Goal: Task Accomplishment & Management: Manage account settings

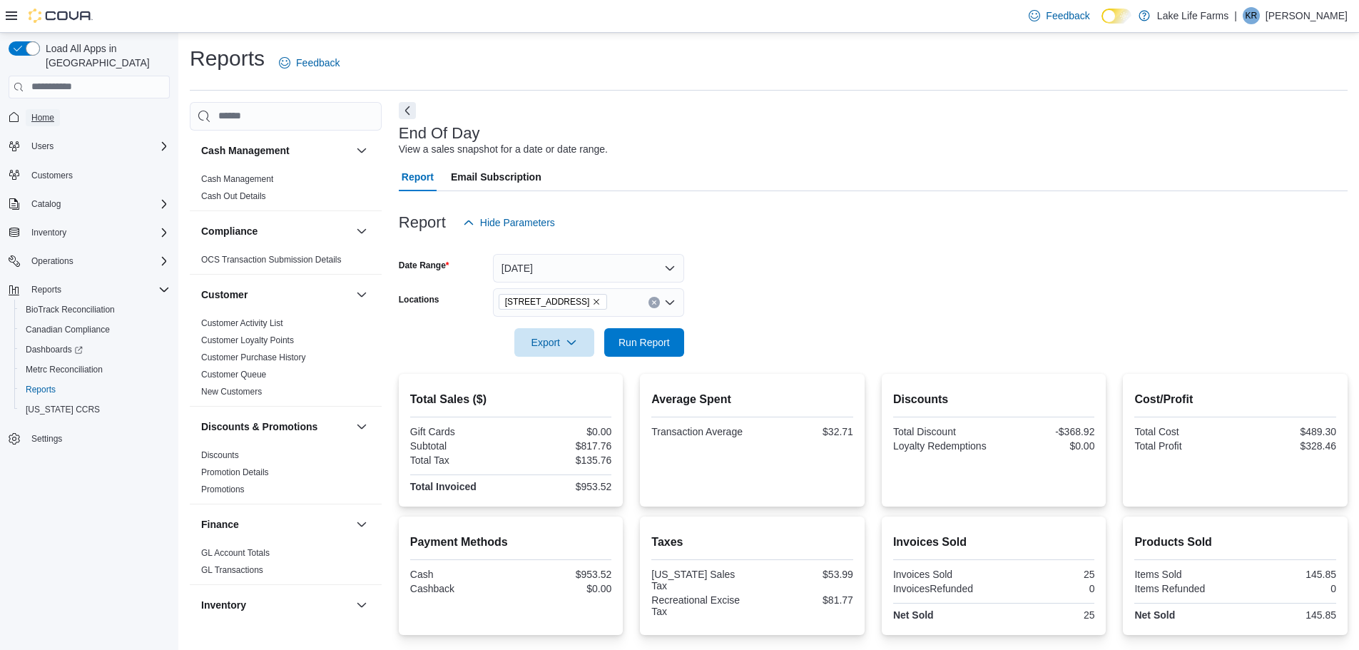
click at [59, 109] on link "Home" at bounding box center [43, 117] width 34 height 17
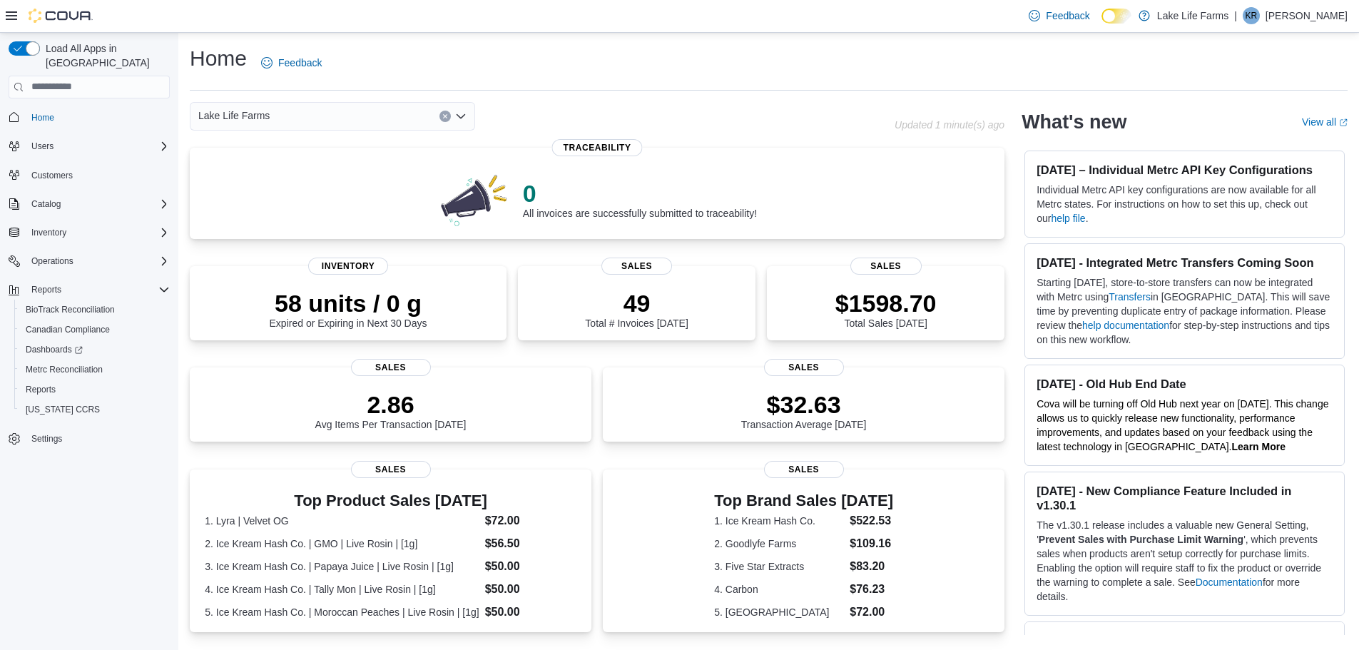
click at [286, 111] on div "Lake Life Farms" at bounding box center [332, 116] width 285 height 29
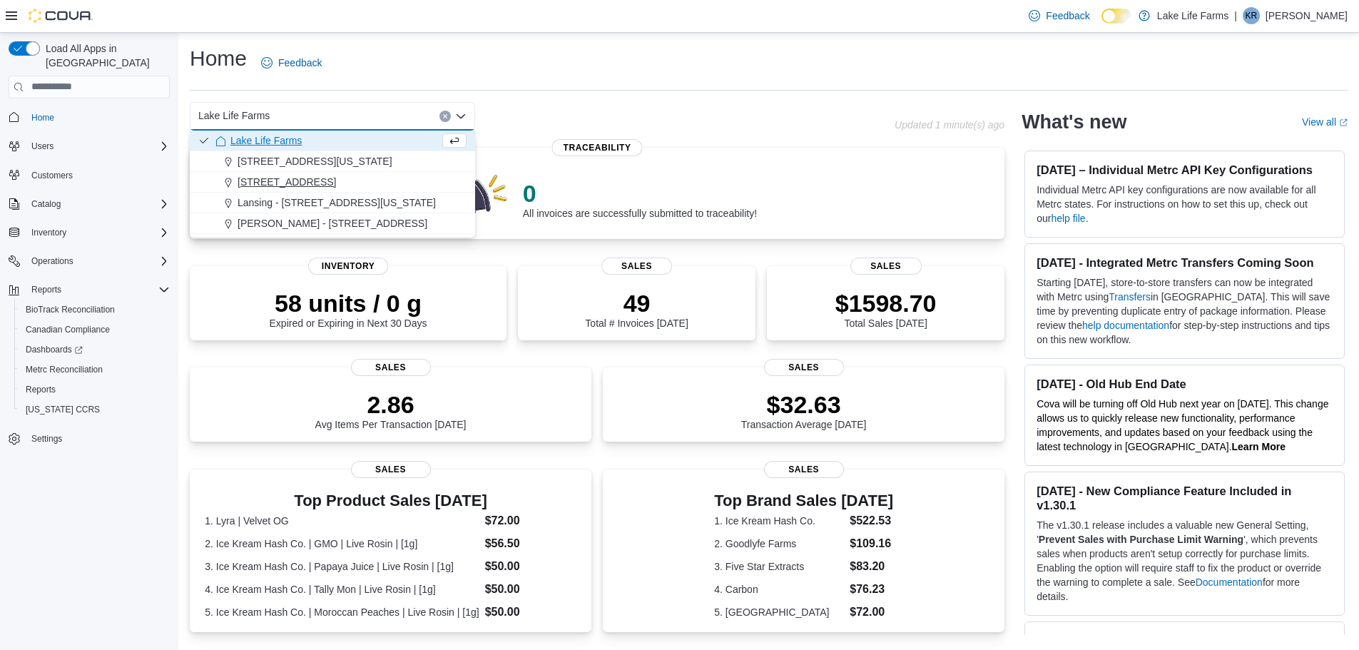
click at [271, 189] on button "[STREET_ADDRESS]" at bounding box center [332, 182] width 285 height 21
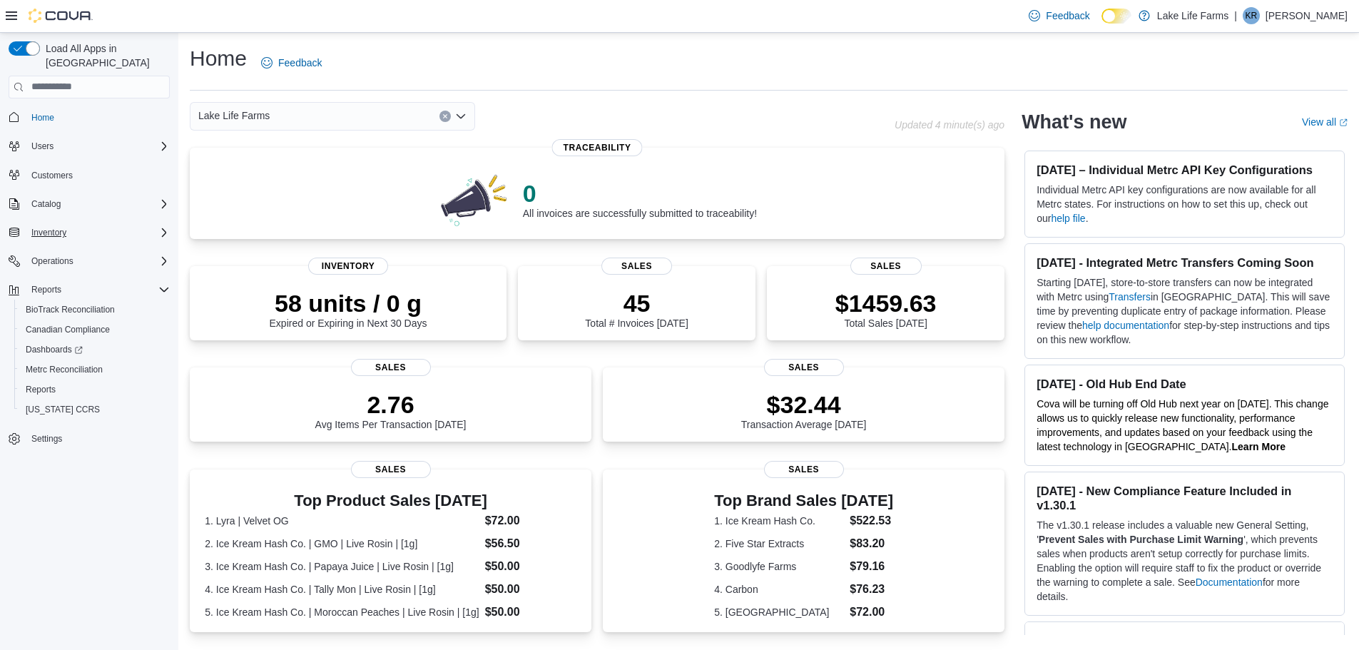
click at [79, 224] on div "Inventory" at bounding box center [98, 232] width 144 height 17
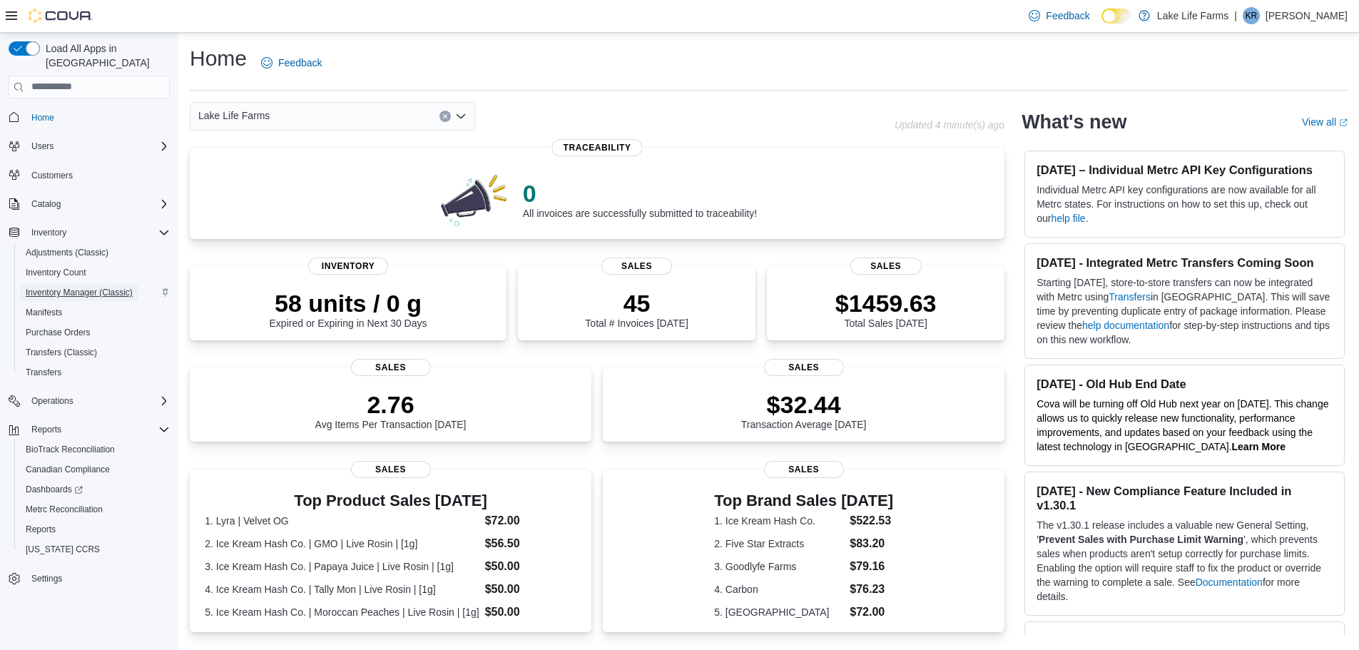
click at [109, 287] on span "Inventory Manager (Classic)" at bounding box center [79, 292] width 107 height 11
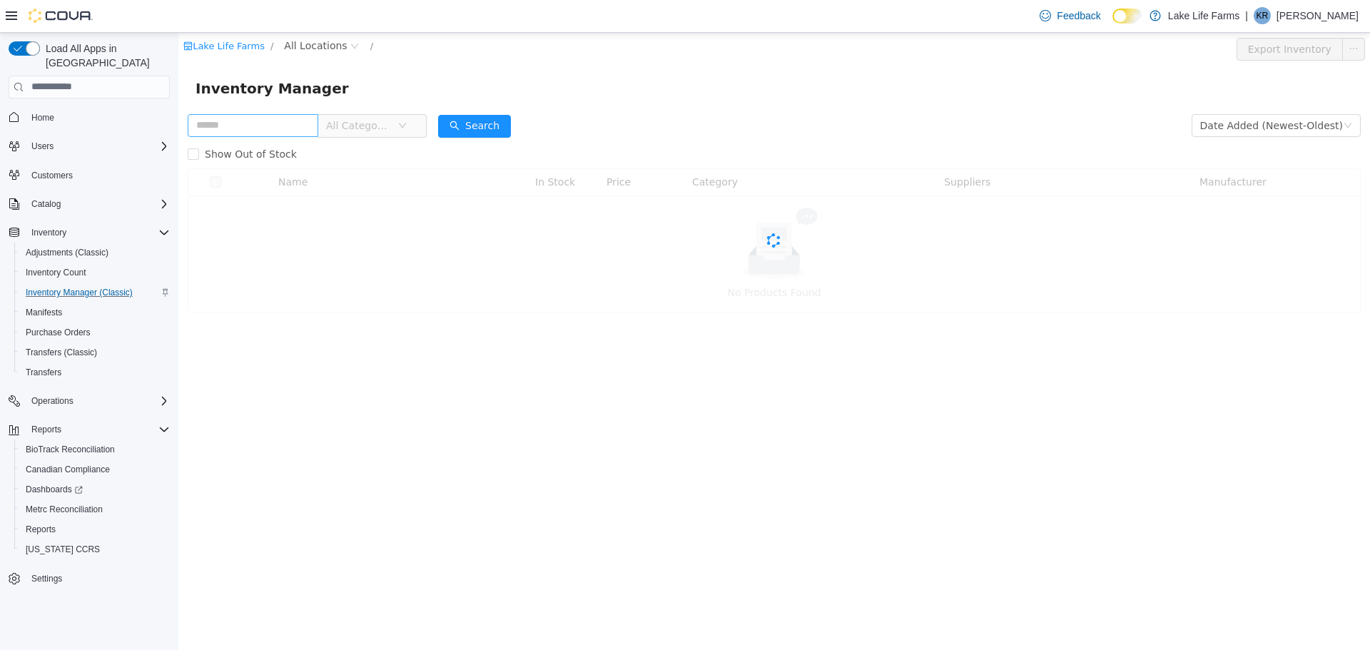
click at [283, 127] on input "text" at bounding box center [253, 124] width 131 height 23
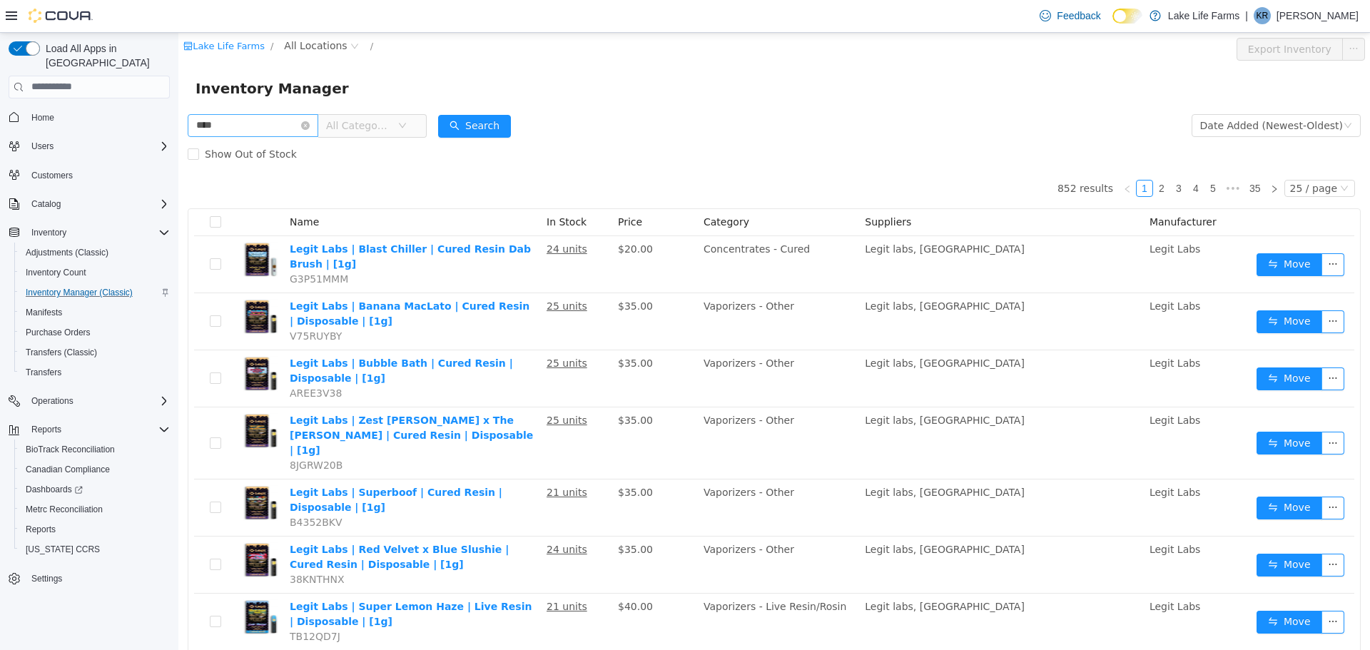
type input "****"
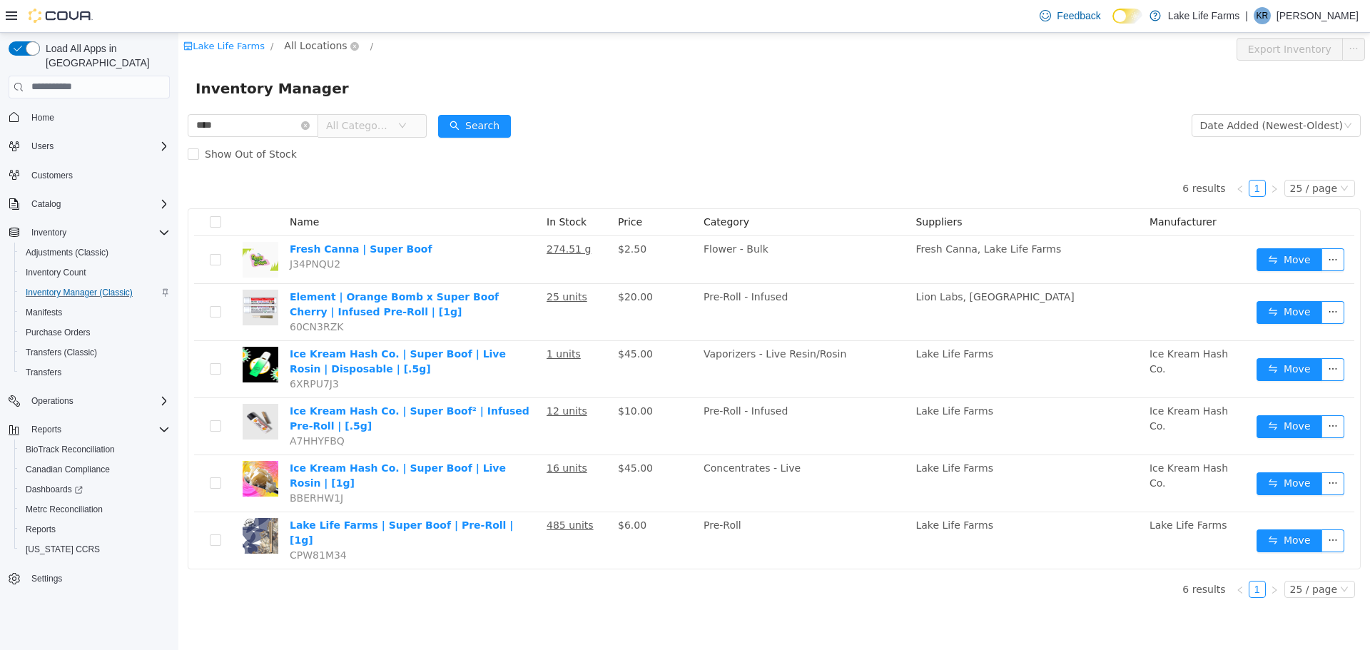
click at [303, 46] on span "All Locations" at bounding box center [315, 45] width 63 height 16
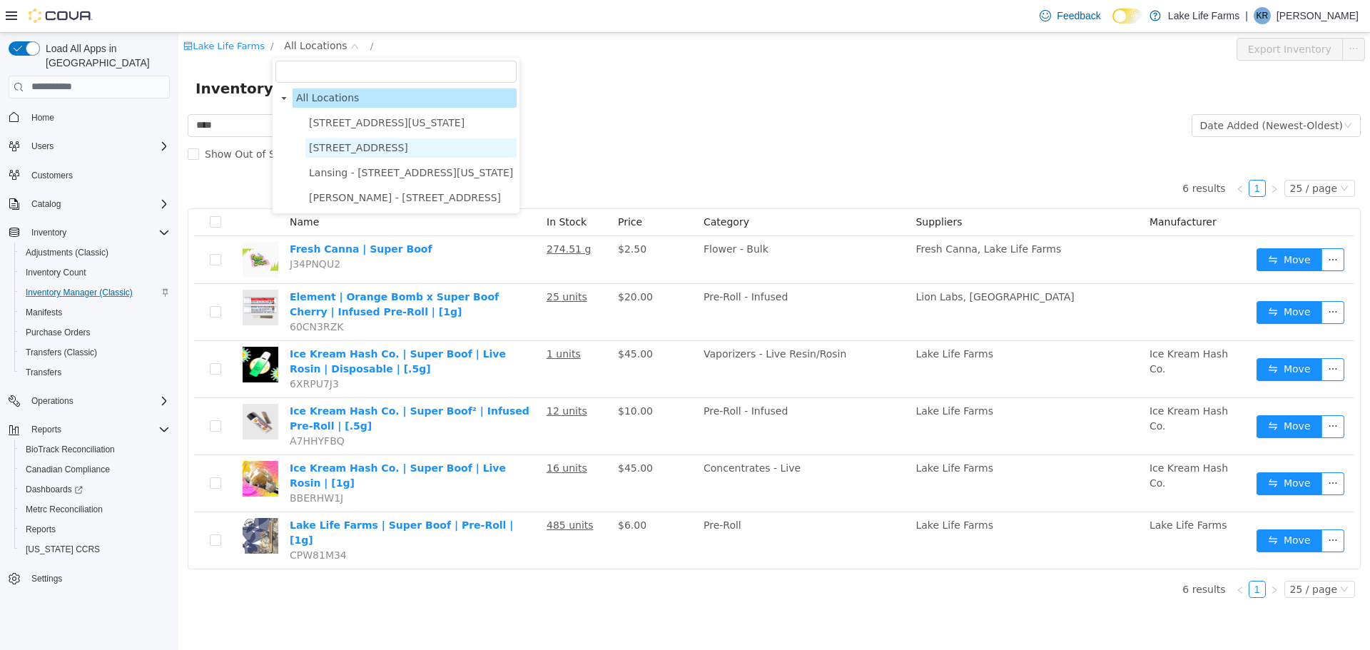
click at [357, 145] on span "[STREET_ADDRESS]" at bounding box center [358, 146] width 99 height 11
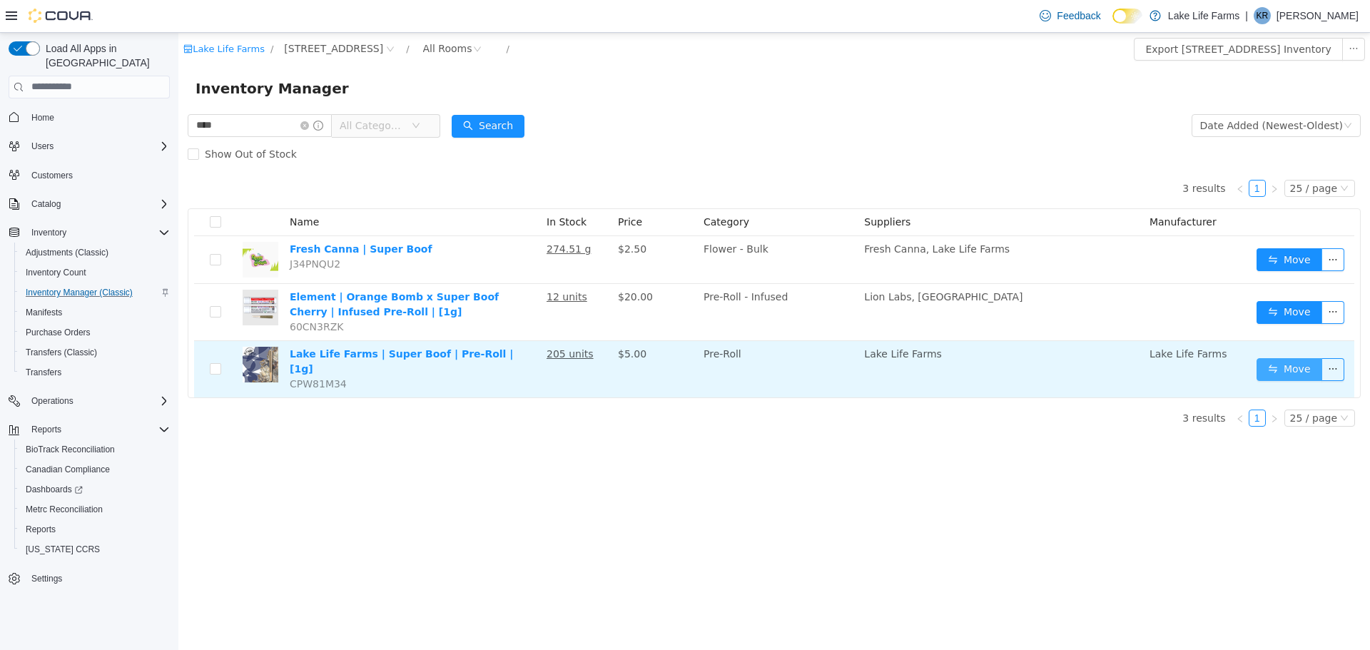
click at [1292, 368] on button "Move" at bounding box center [1290, 369] width 66 height 23
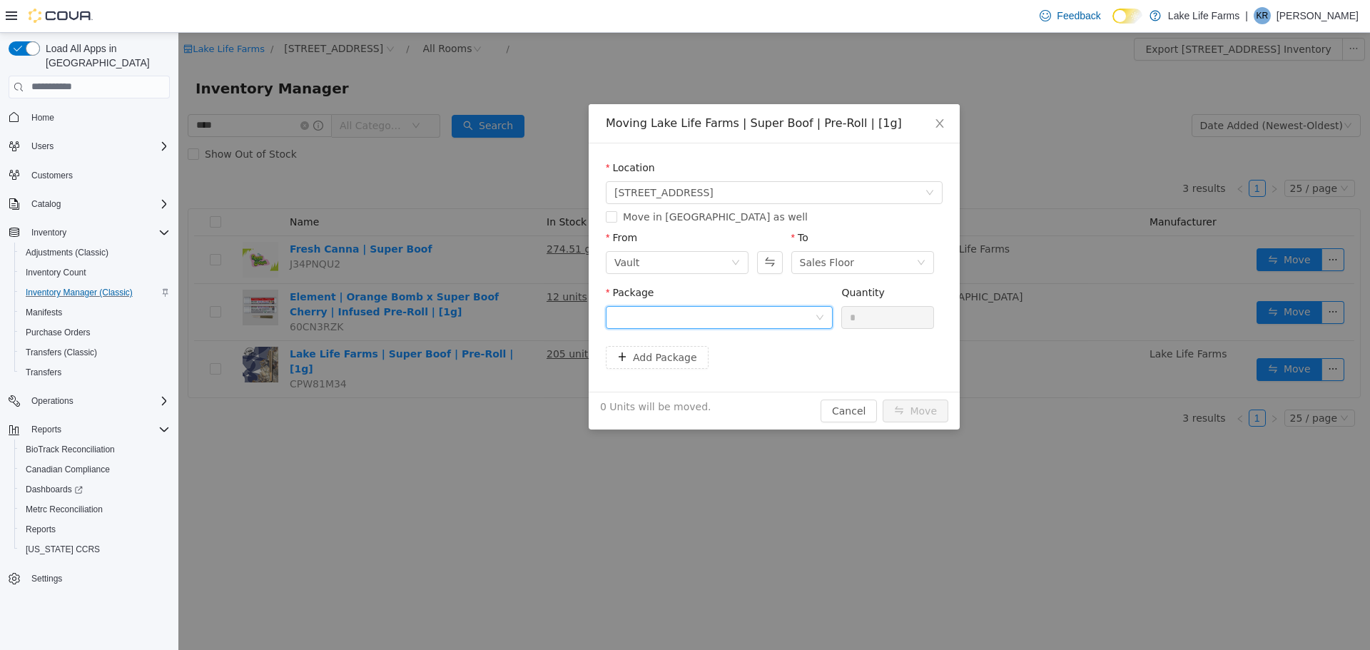
click at [769, 327] on div at bounding box center [714, 316] width 201 height 21
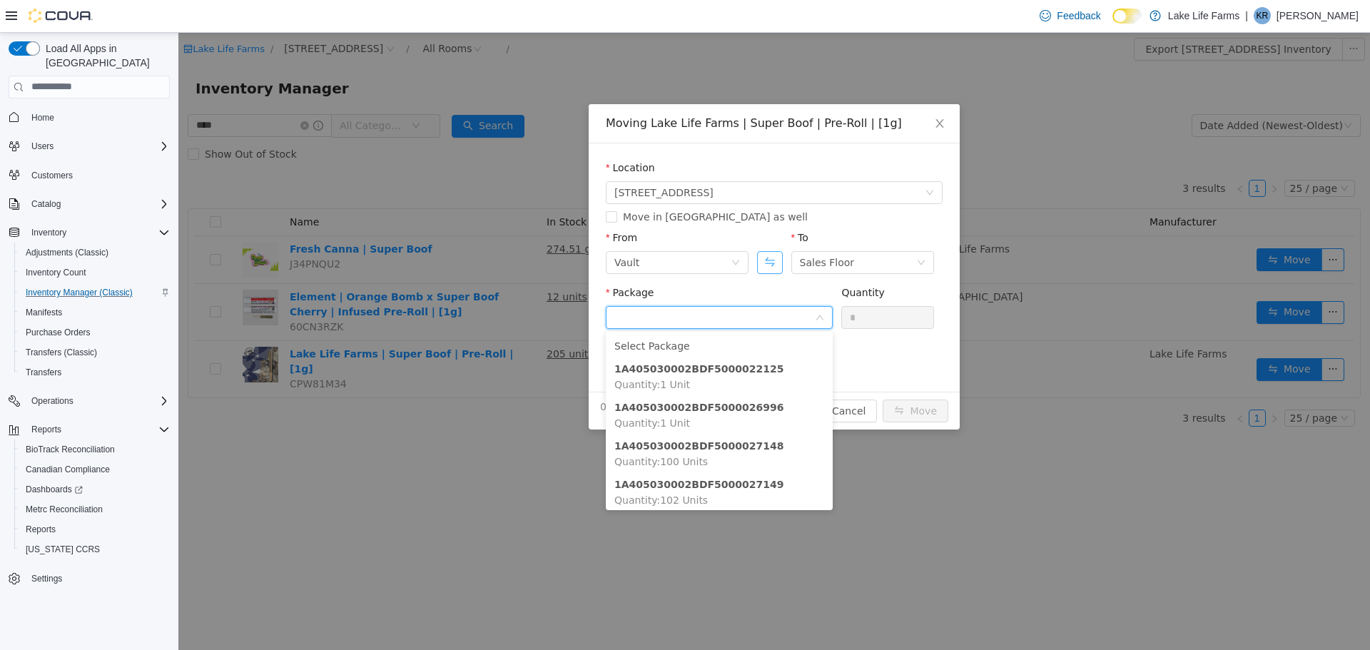
click at [768, 264] on button "Swap" at bounding box center [769, 261] width 25 height 23
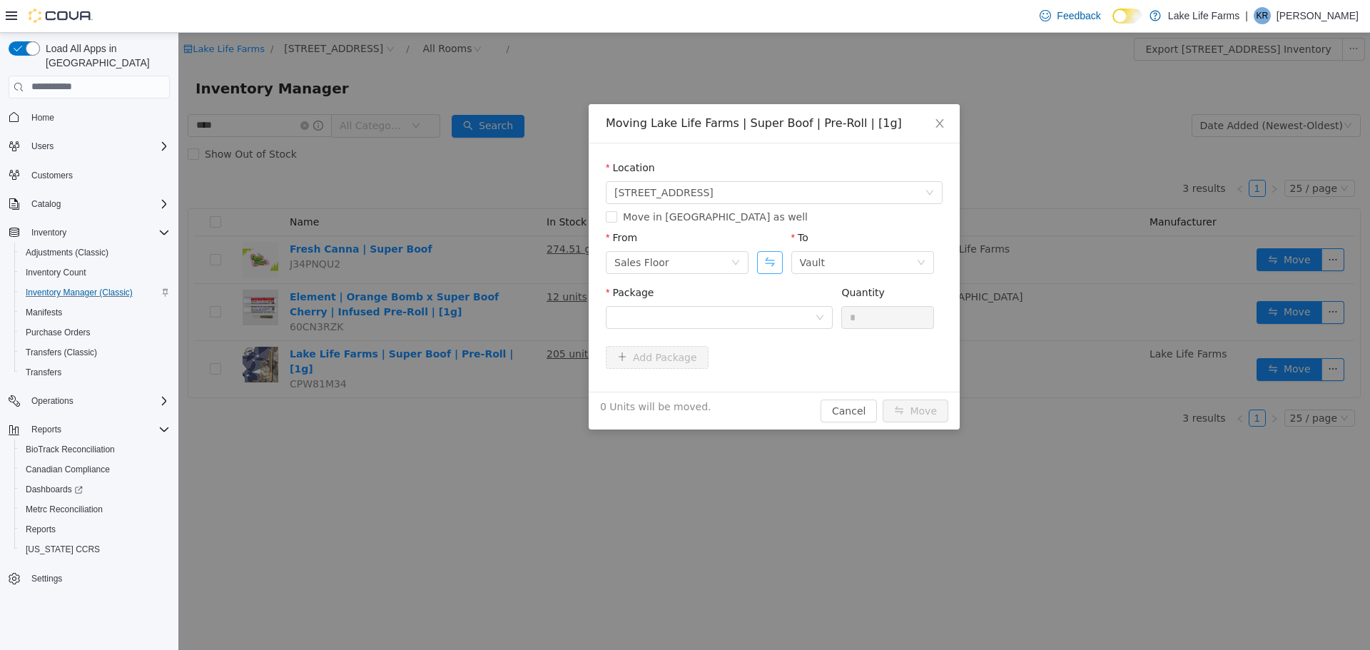
click at [768, 264] on button "Swap" at bounding box center [769, 261] width 25 height 23
click at [746, 330] on div "Package" at bounding box center [719, 309] width 227 height 49
click at [746, 311] on div at bounding box center [714, 316] width 201 height 21
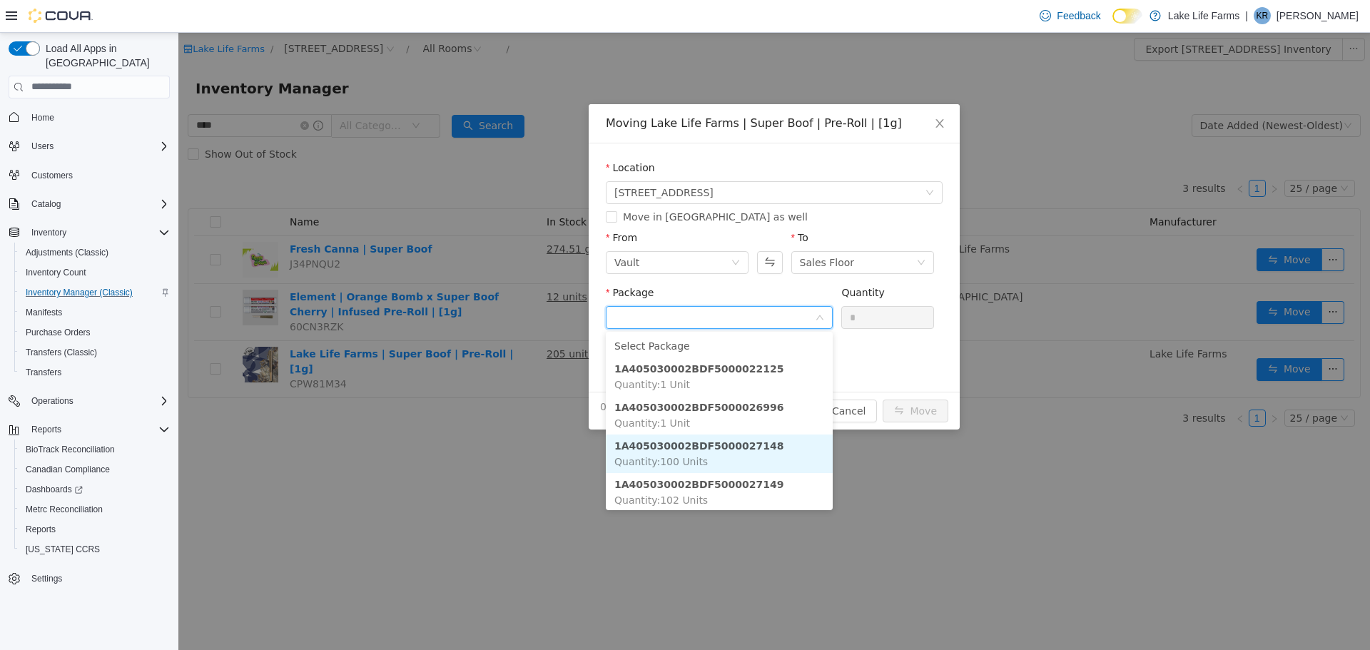
click at [738, 451] on strong "1A405030002BDF5000027148" at bounding box center [699, 445] width 170 height 11
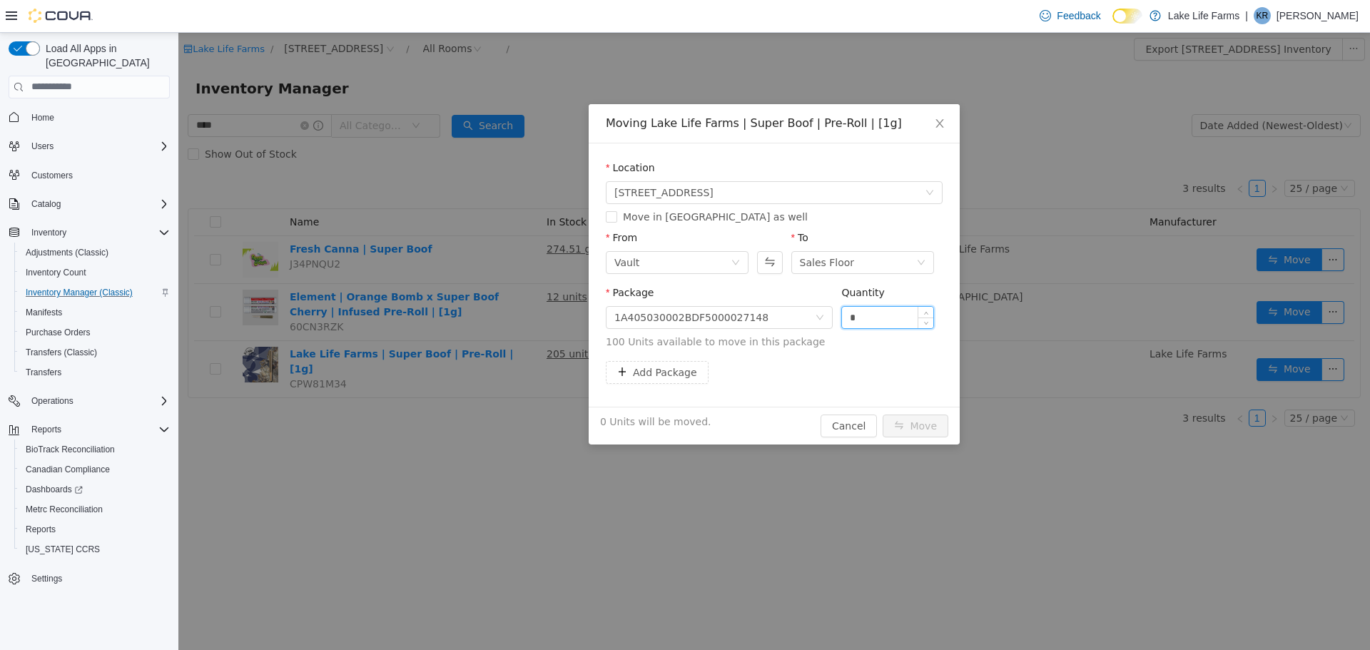
click at [868, 316] on input "*" at bounding box center [887, 316] width 91 height 21
type input "***"
click at [883, 414] on button "Move" at bounding box center [916, 425] width 66 height 23
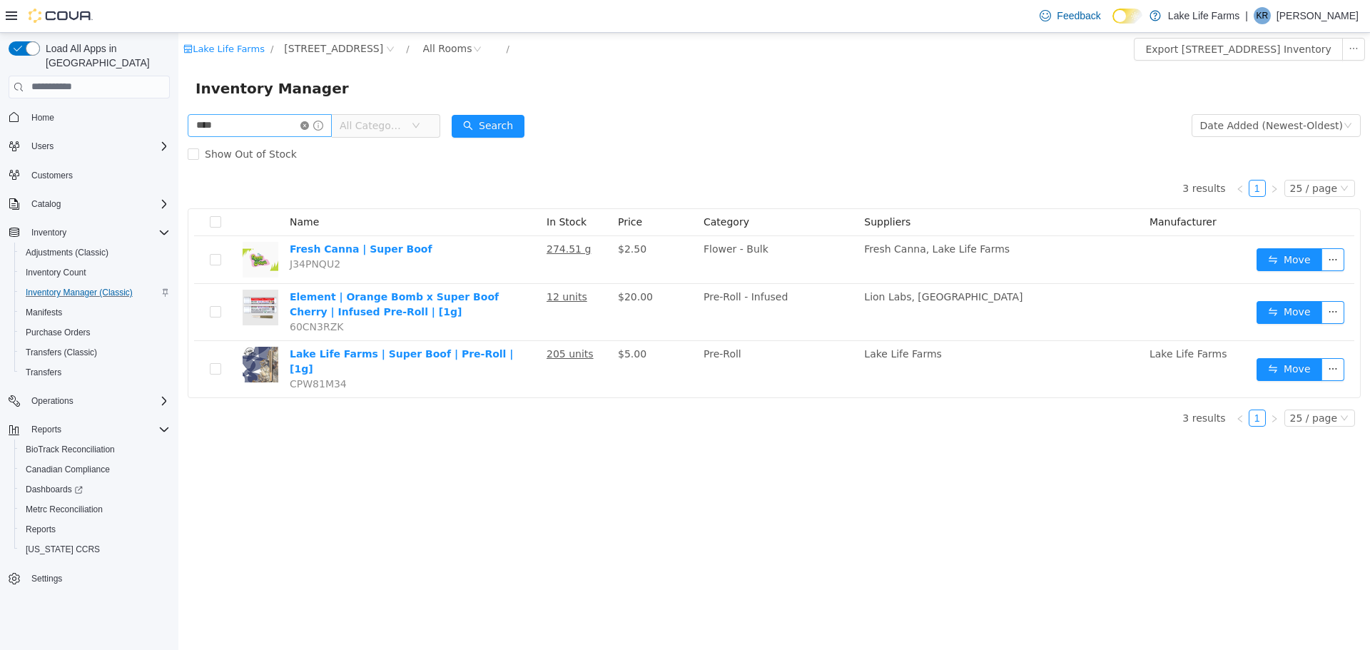
click at [309, 121] on icon "icon: close-circle" at bounding box center [304, 125] width 9 height 9
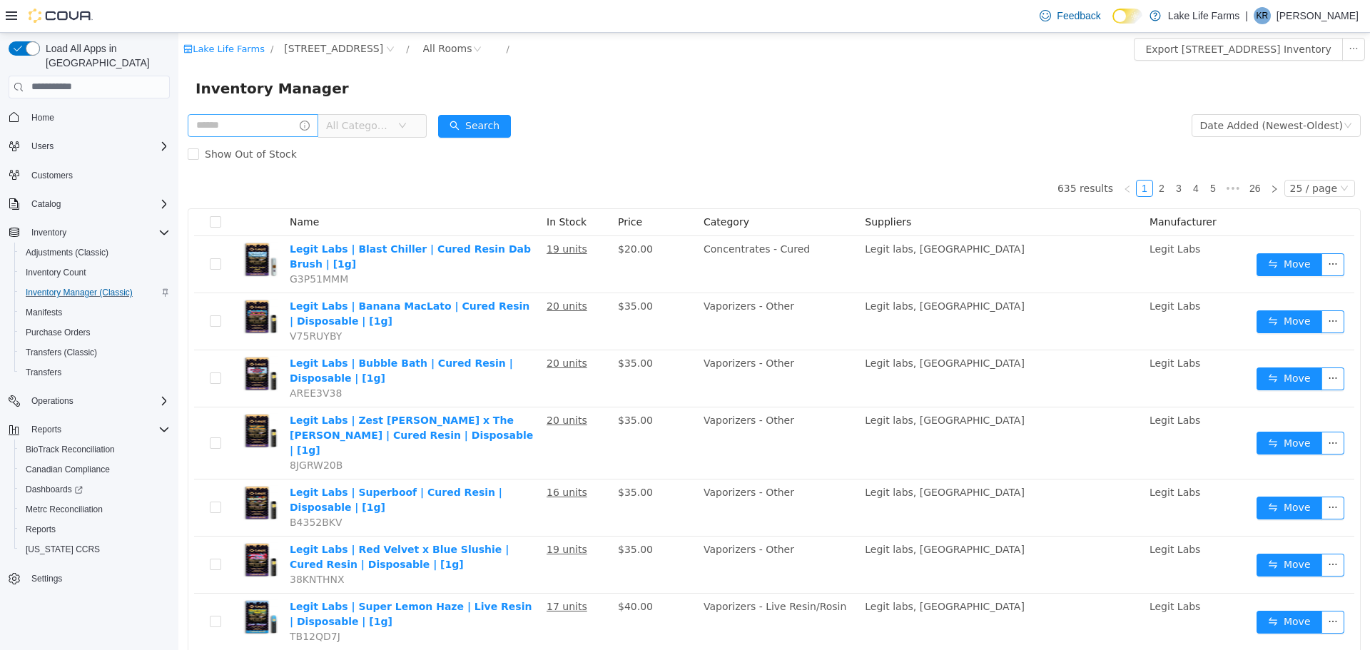
click at [353, 128] on span "All Categories" at bounding box center [358, 125] width 65 height 14
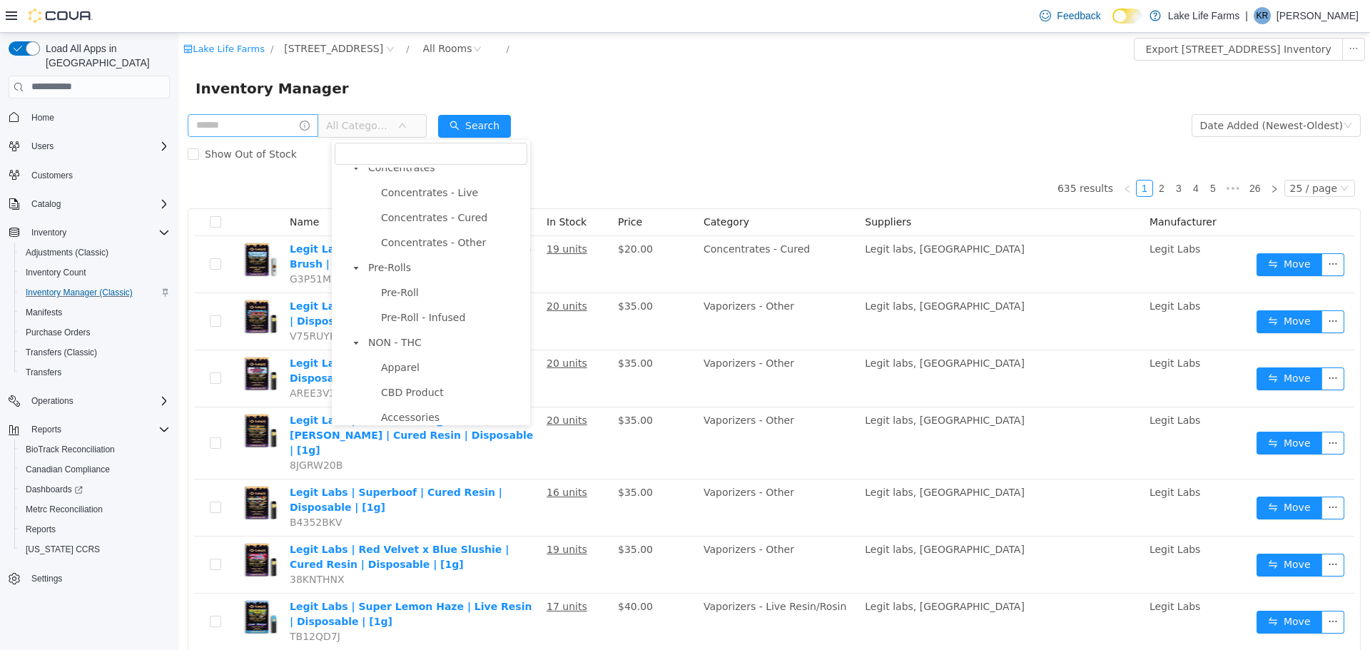
scroll to position [437, 0]
click at [397, 295] on span "Pre-Roll" at bounding box center [400, 290] width 38 height 11
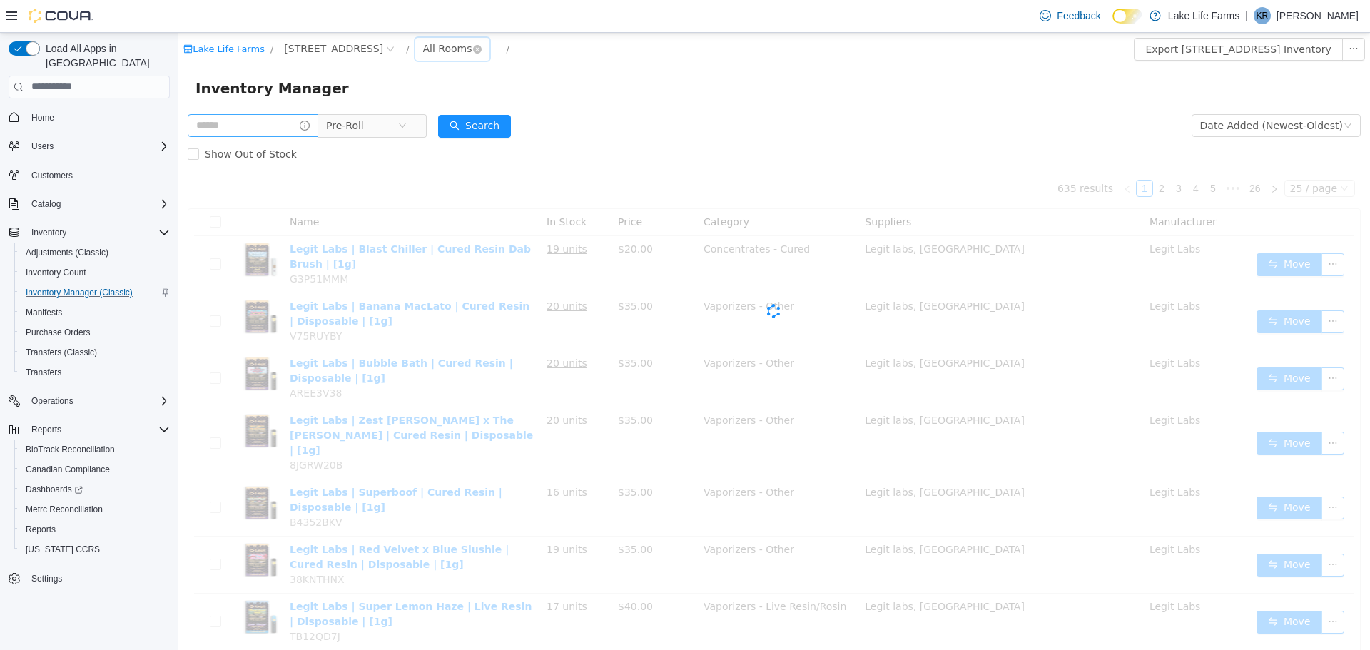
click at [423, 54] on div "All Rooms" at bounding box center [447, 47] width 49 height 21
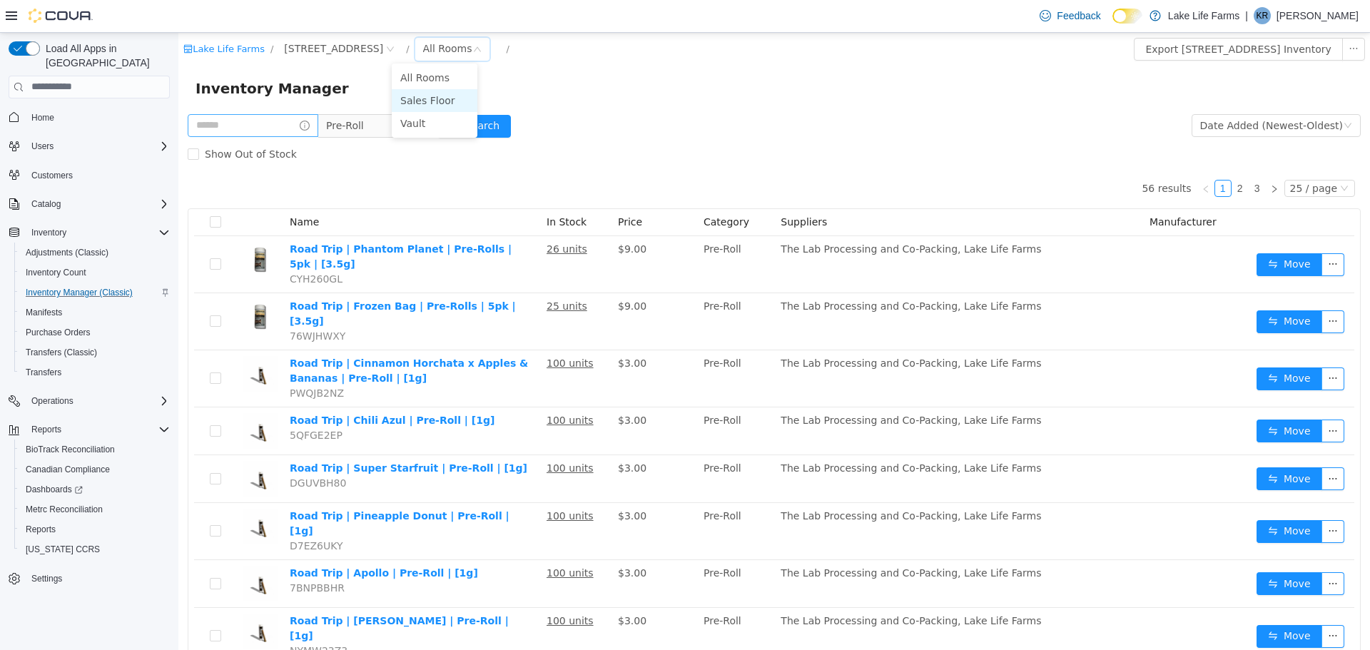
click at [432, 100] on li "Sales Floor" at bounding box center [435, 99] width 86 height 23
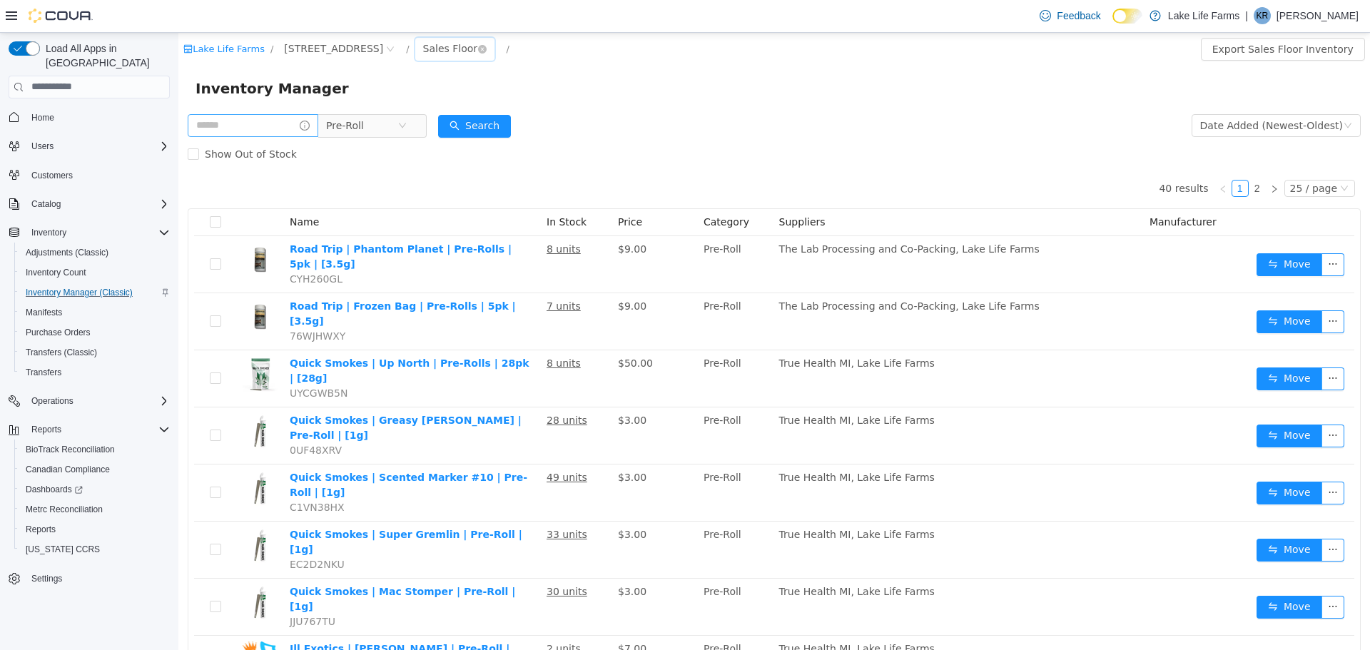
click at [445, 48] on div "Sales Floor" at bounding box center [450, 47] width 55 height 21
click at [478, 49] on icon "icon: close-circle" at bounding box center [482, 48] width 9 height 9
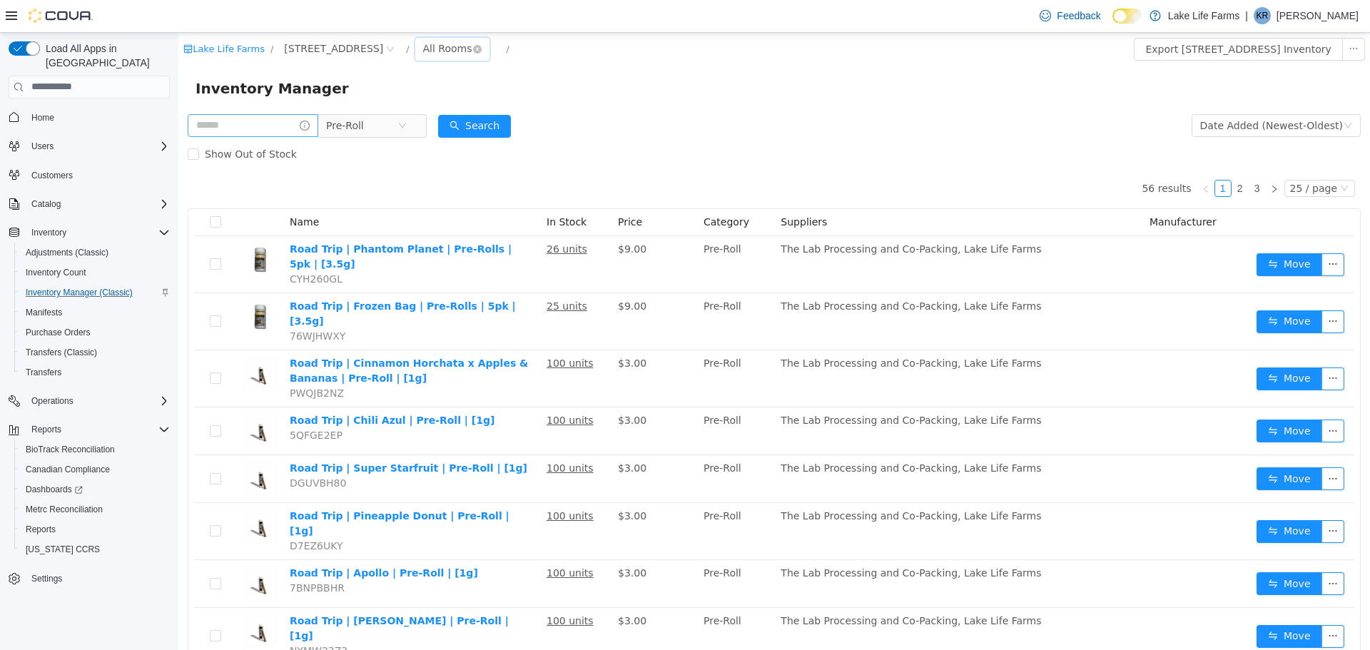
click at [423, 47] on div "All Rooms" at bounding box center [447, 47] width 49 height 21
click at [410, 103] on li "Sales Floor" at bounding box center [435, 99] width 86 height 23
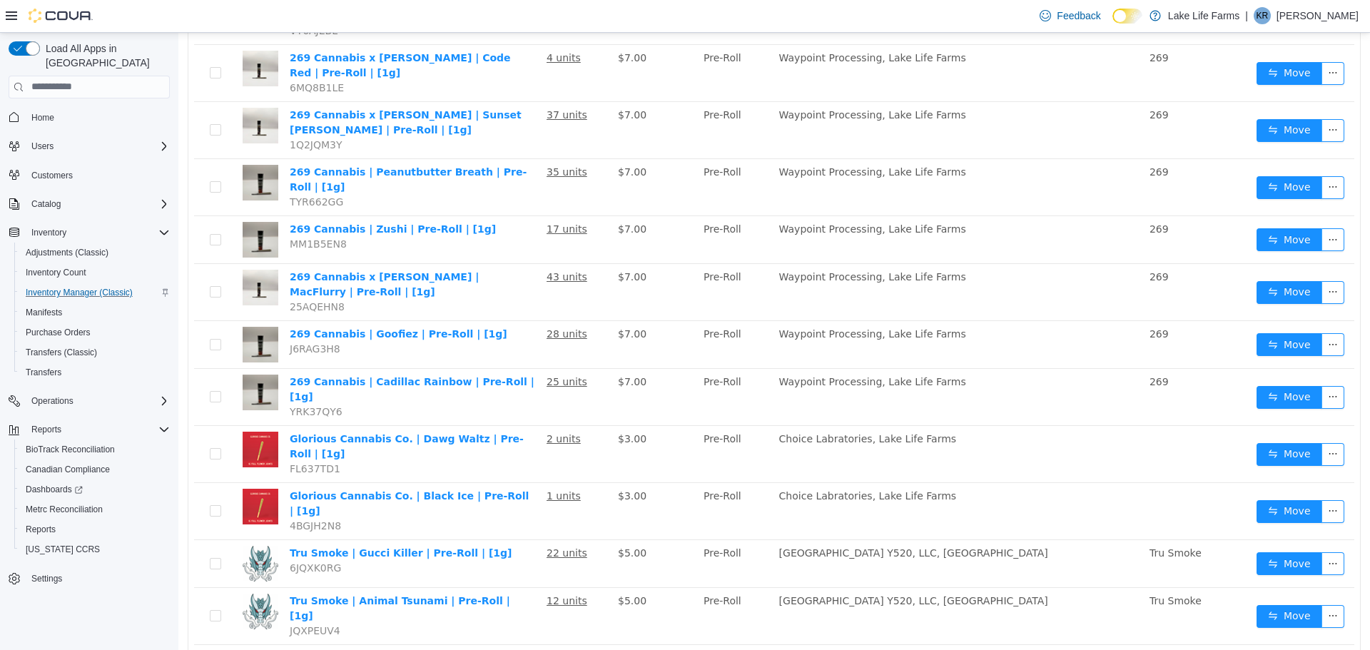
scroll to position [820, 0]
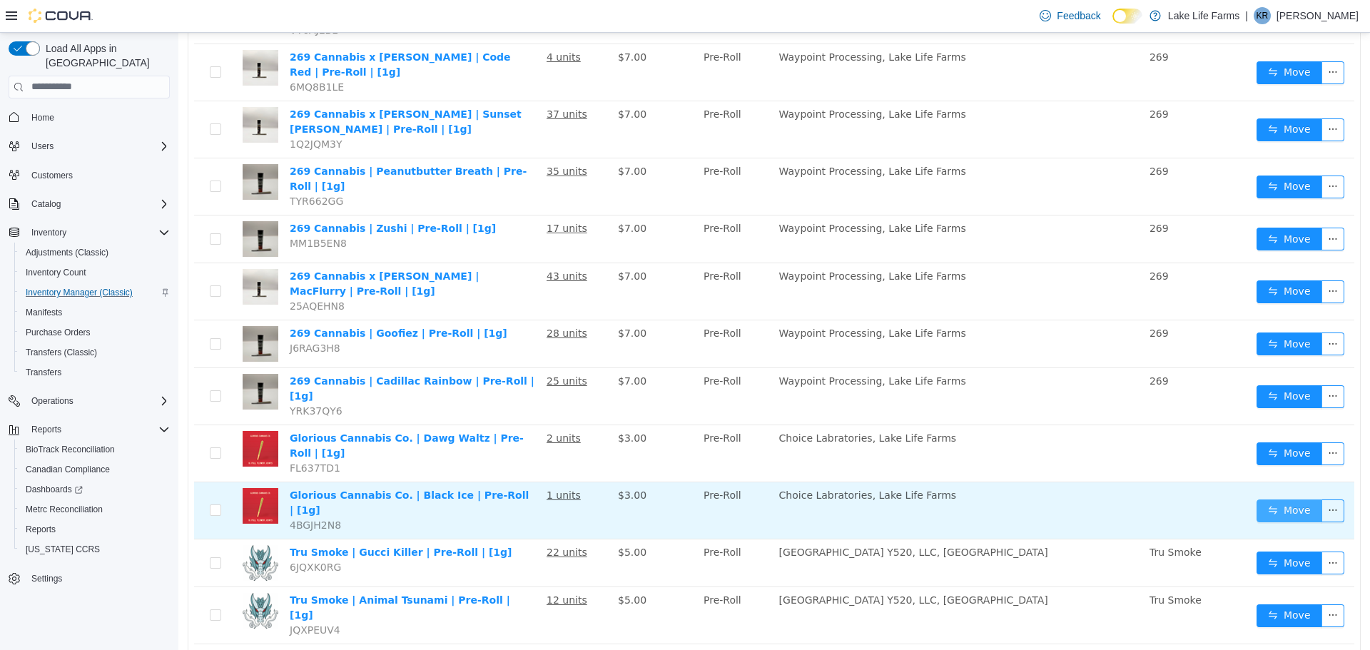
click at [1278, 499] on button "Move" at bounding box center [1290, 510] width 66 height 23
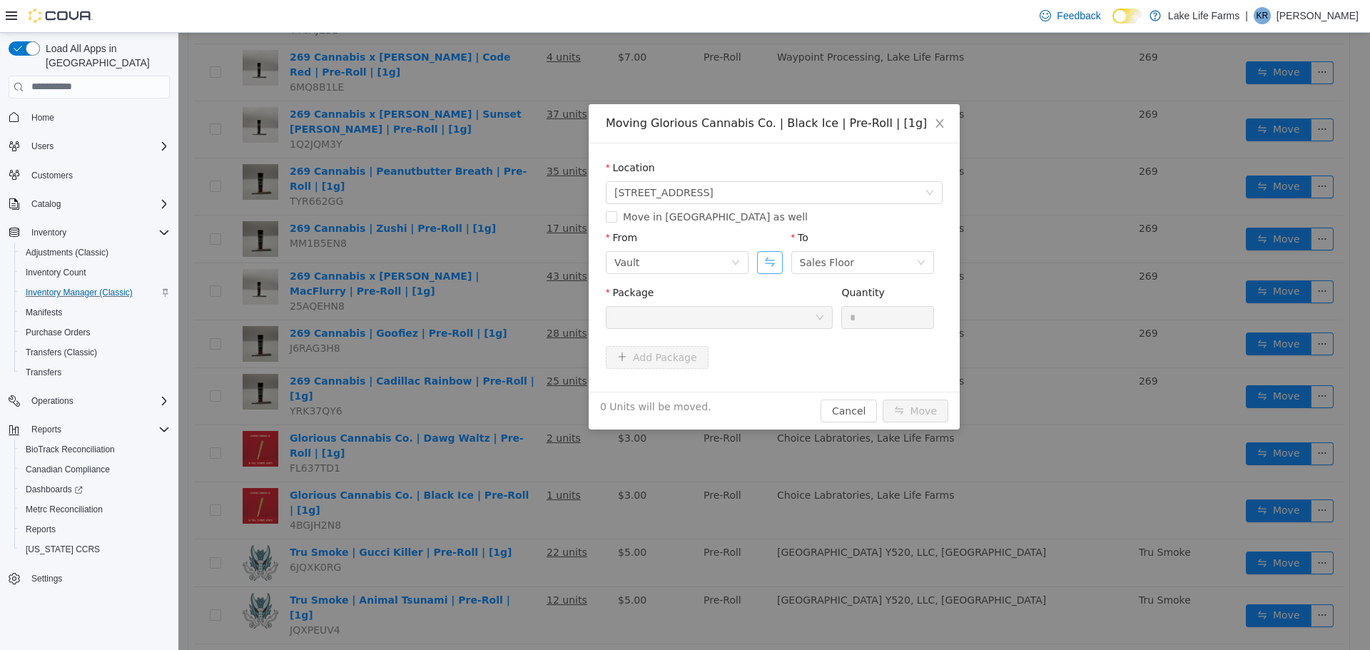
click at [761, 262] on button "Swap" at bounding box center [769, 261] width 25 height 23
click at [731, 313] on div at bounding box center [714, 316] width 201 height 21
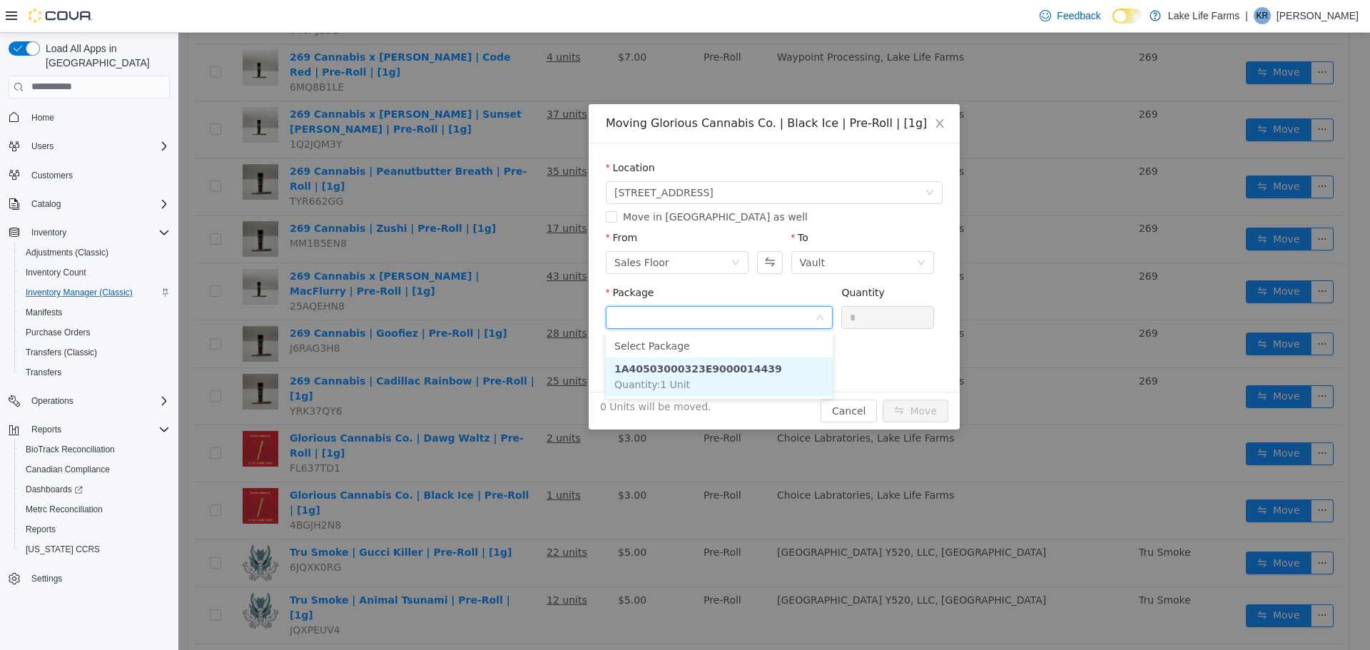
click at [704, 380] on li "1A40503000323E9000014439 Quantity : 1 Unit" at bounding box center [719, 376] width 227 height 39
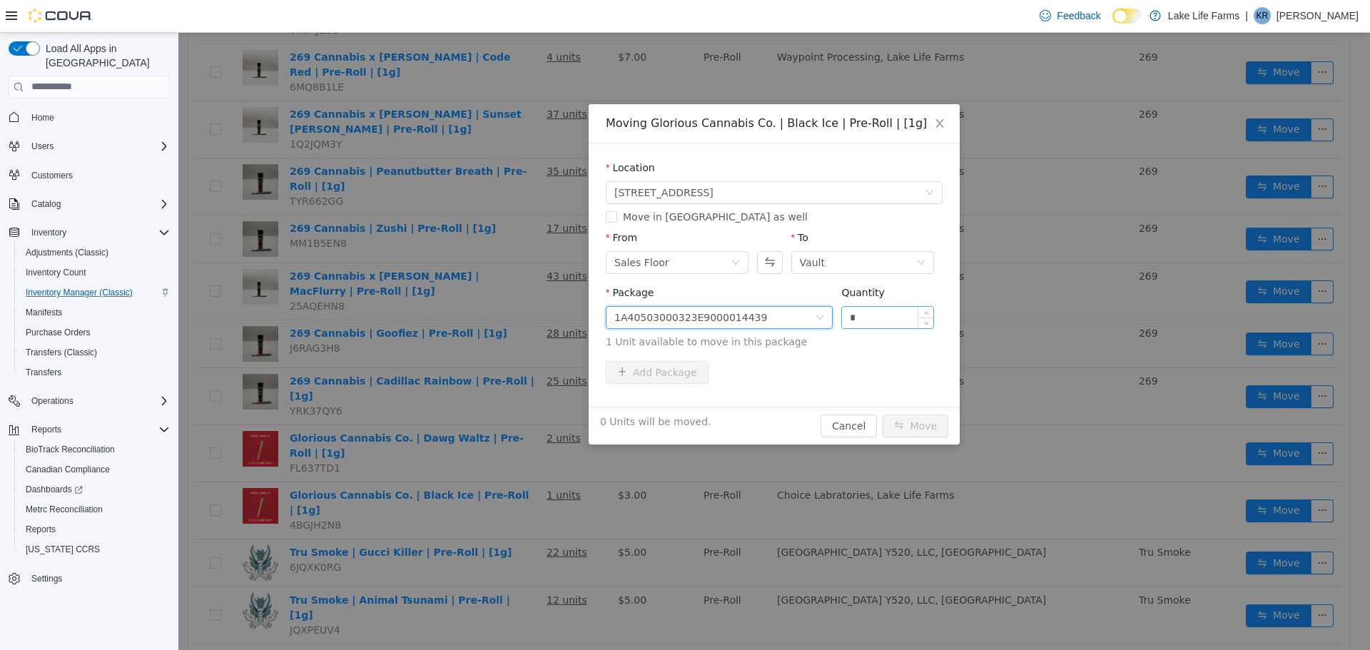
click at [891, 324] on input "*" at bounding box center [887, 316] width 91 height 21
type input "**"
click at [883, 414] on button "Move" at bounding box center [916, 425] width 66 height 23
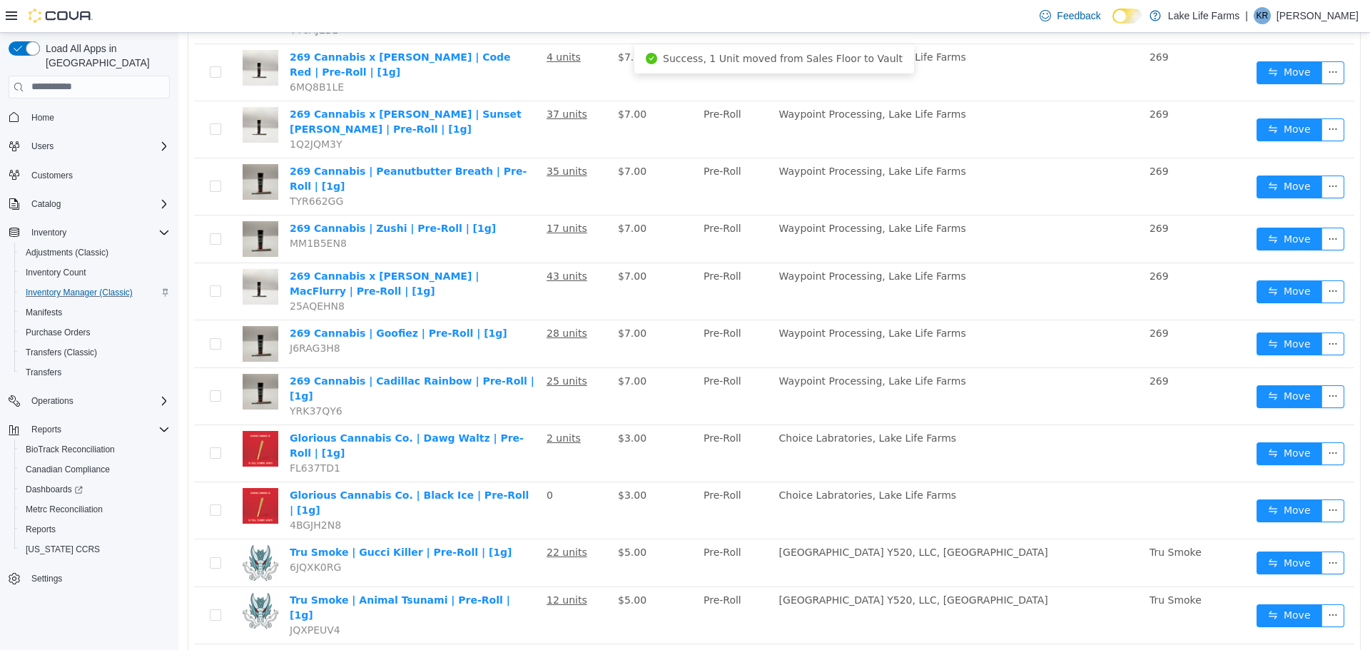
scroll to position [878, 0]
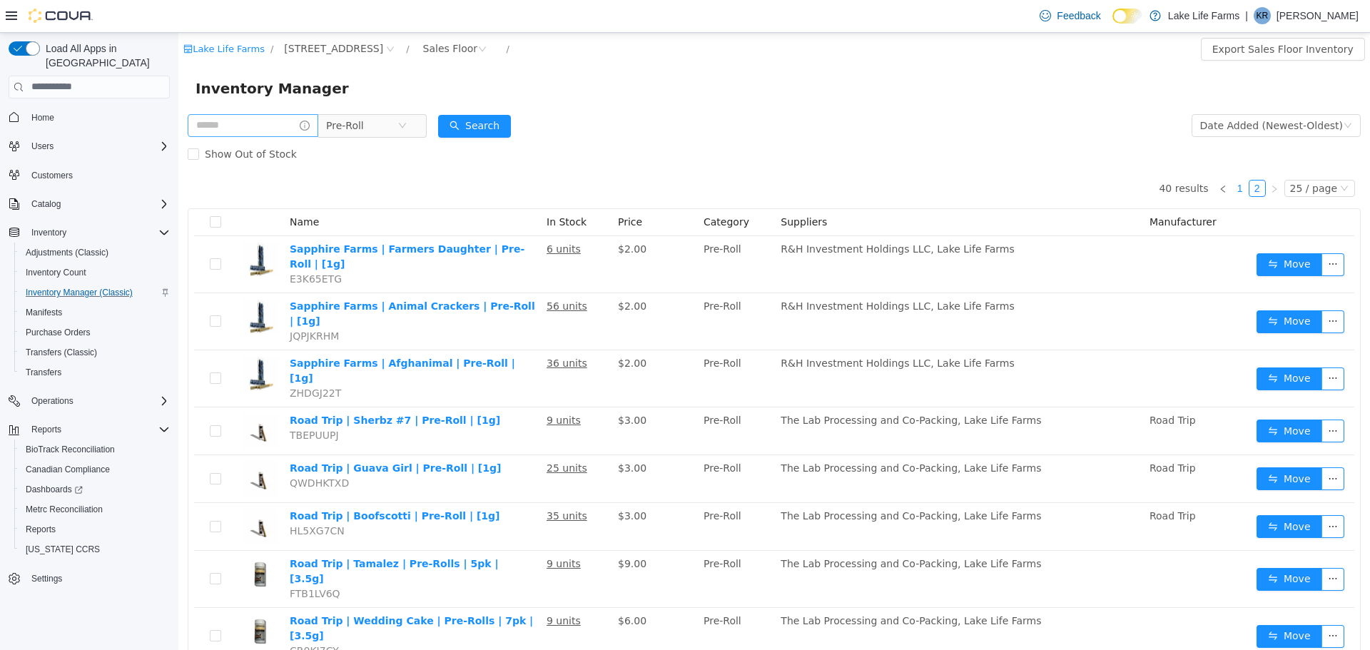
click at [1232, 190] on link "1" at bounding box center [1240, 188] width 16 height 16
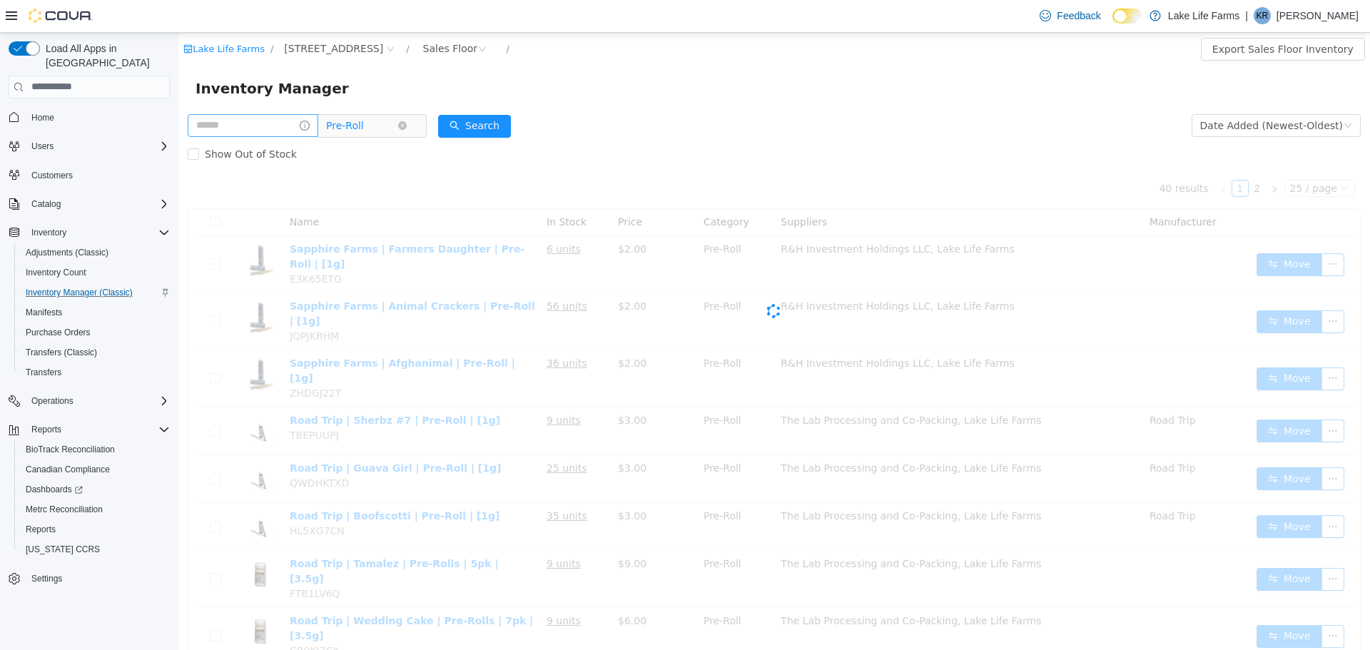
click at [353, 125] on span "Pre-Roll" at bounding box center [345, 124] width 38 height 21
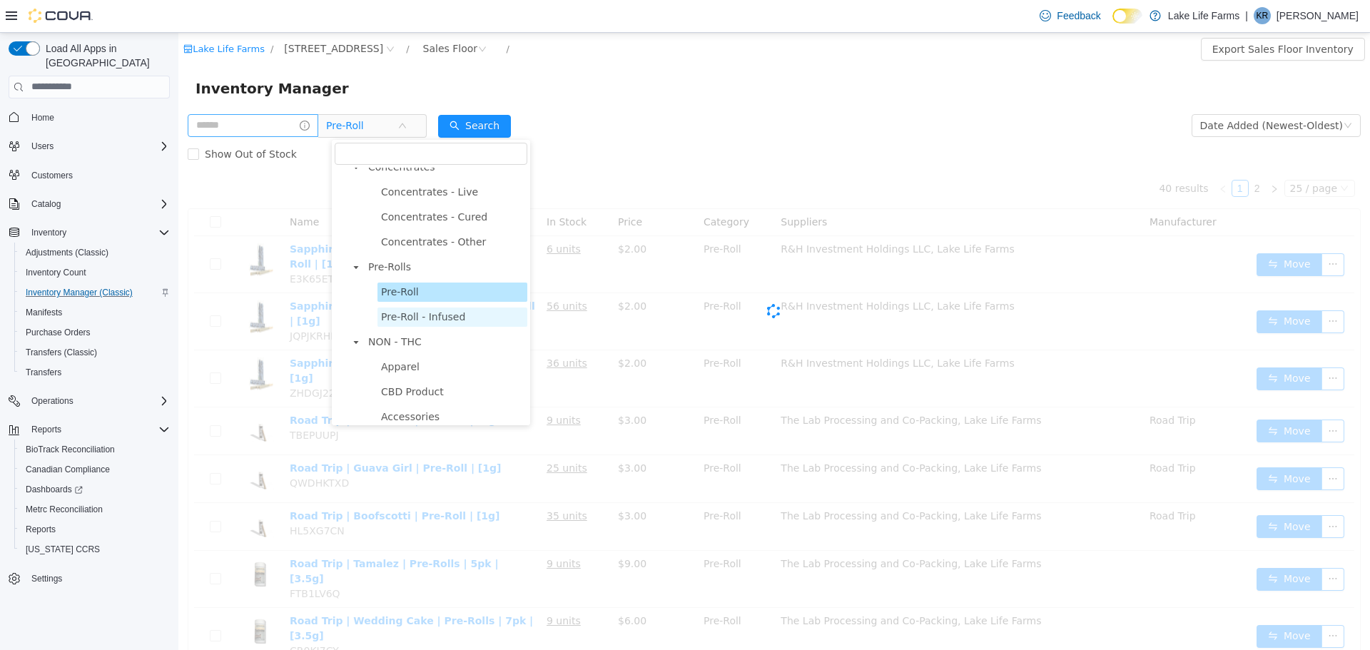
click at [389, 321] on span "Pre-Roll - Infused" at bounding box center [423, 315] width 84 height 11
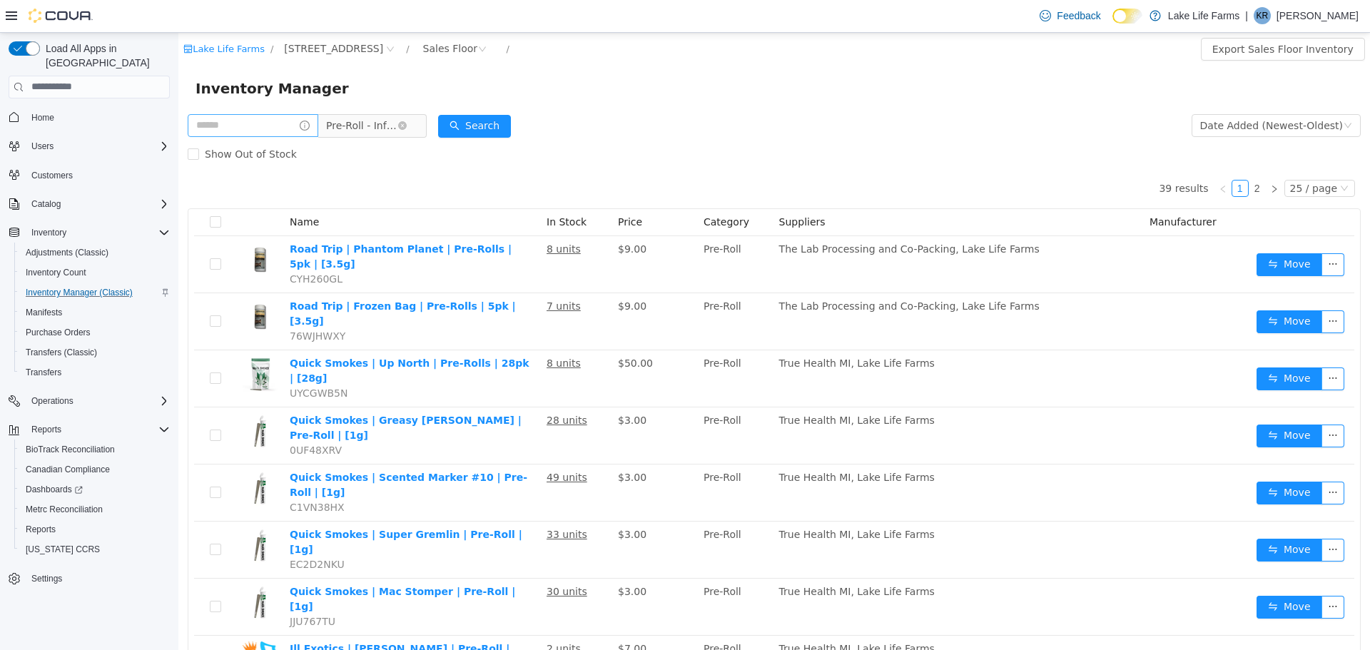
click at [397, 131] on span "Pre-Roll - Infused" at bounding box center [361, 124] width 71 height 21
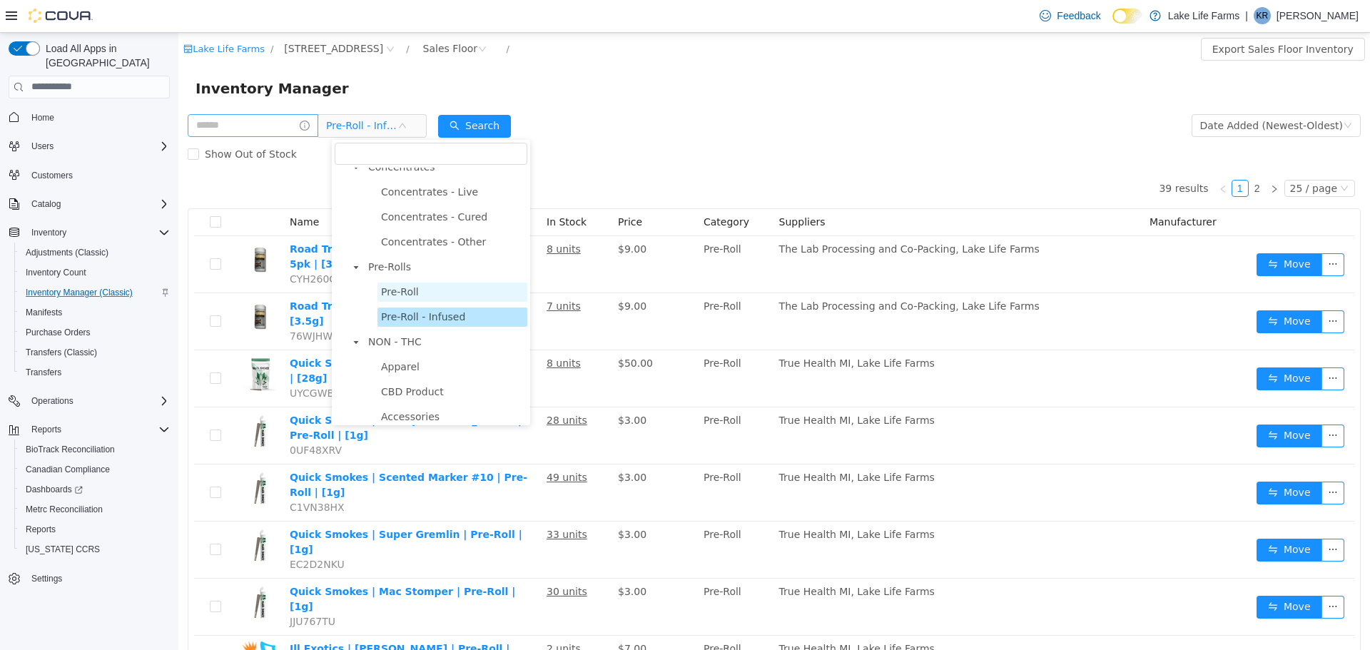
click at [405, 297] on span "Pre-Roll" at bounding box center [400, 290] width 38 height 11
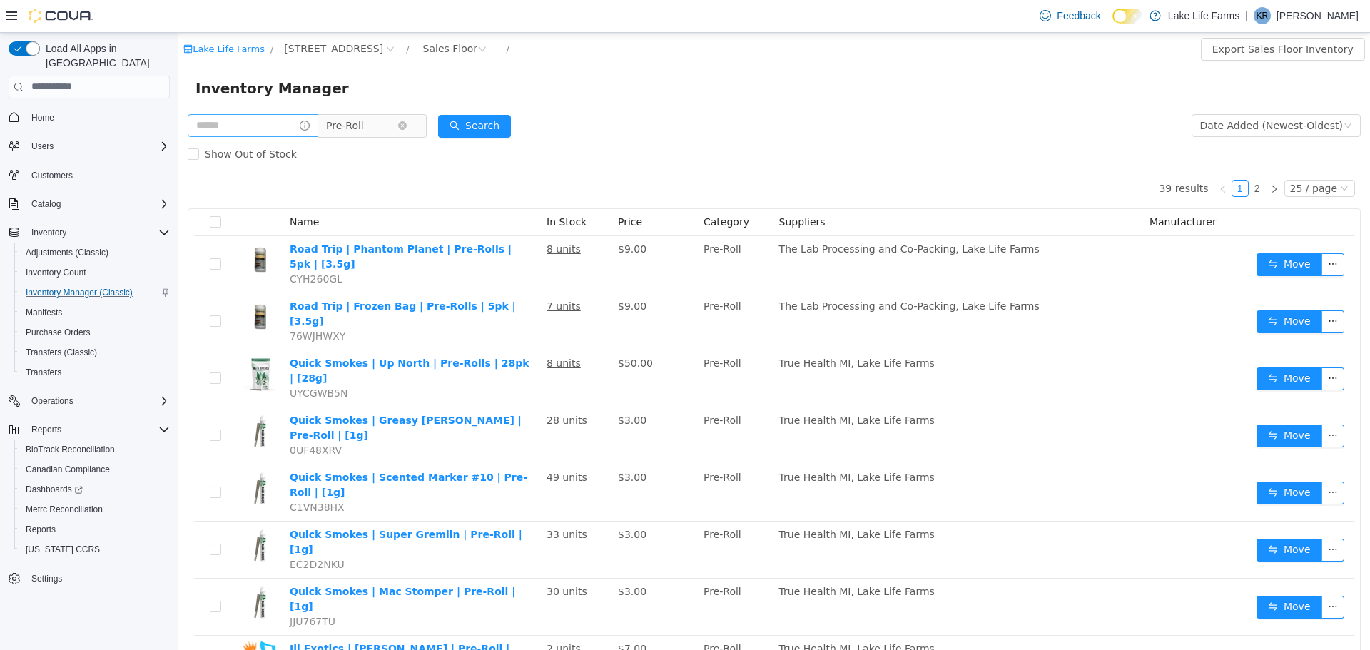
click at [360, 124] on span "Pre-Roll" at bounding box center [345, 124] width 38 height 21
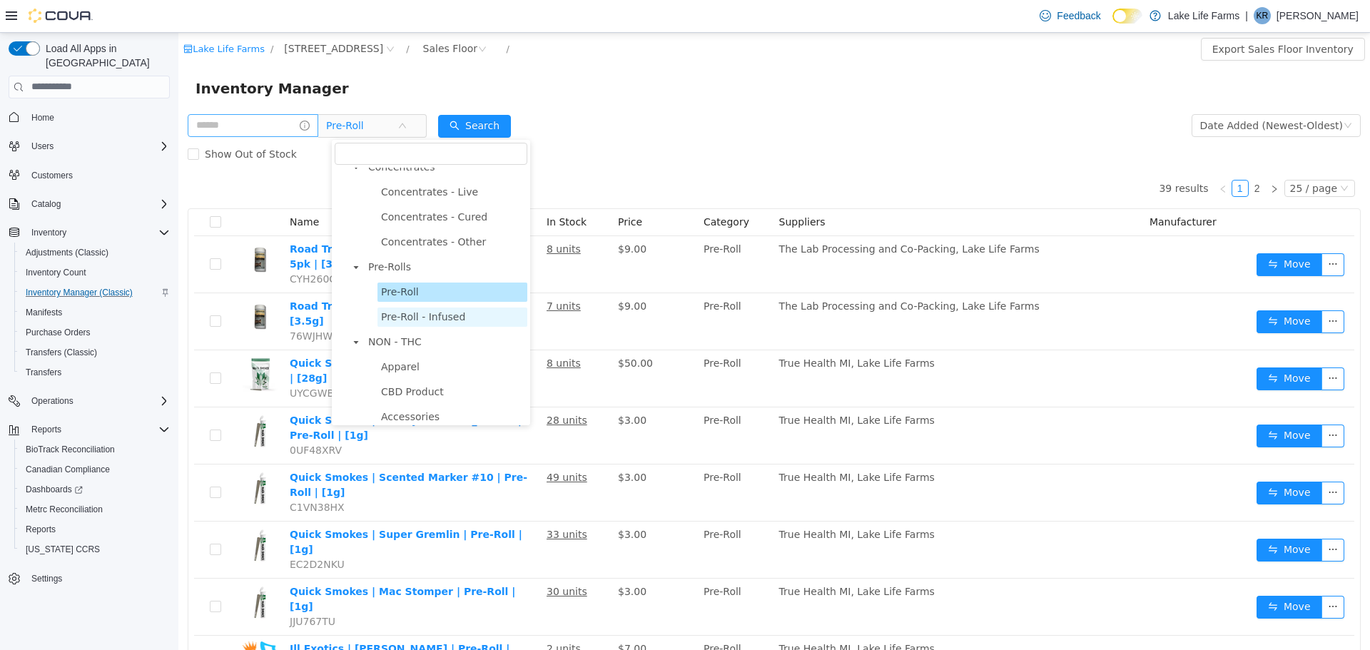
click at [402, 320] on span "Pre-Roll - Infused" at bounding box center [423, 315] width 84 height 11
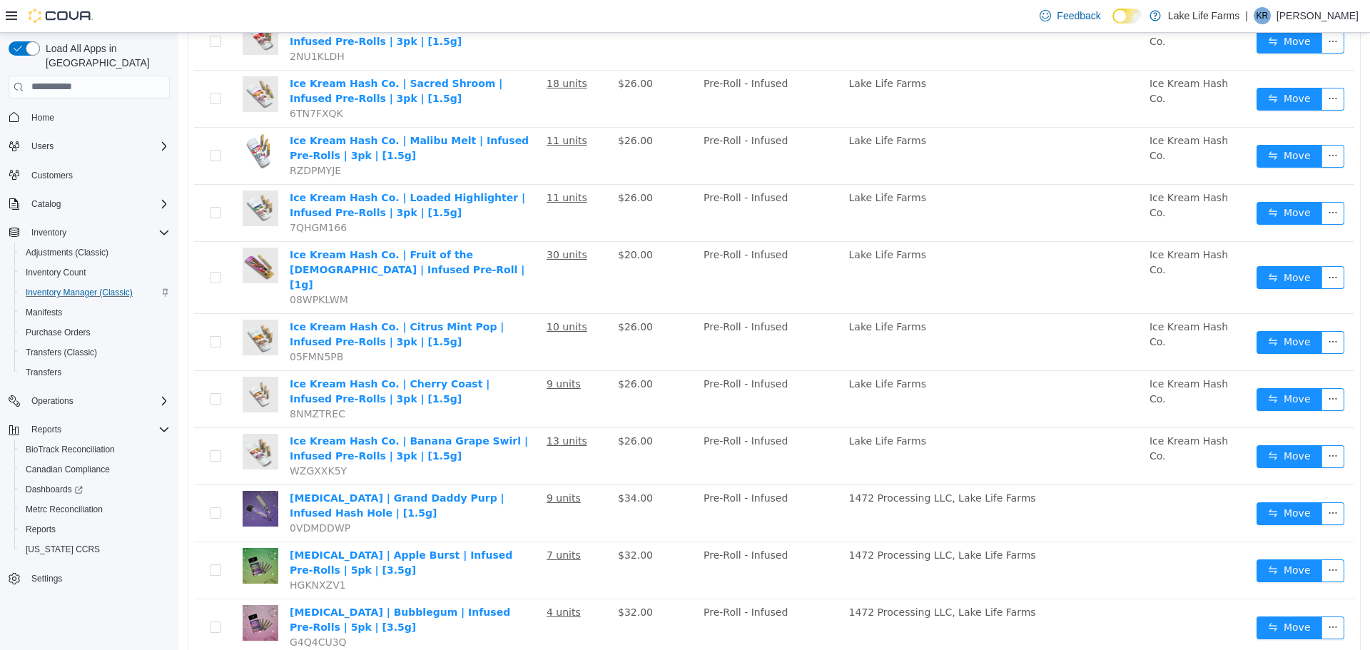
scroll to position [1008, 0]
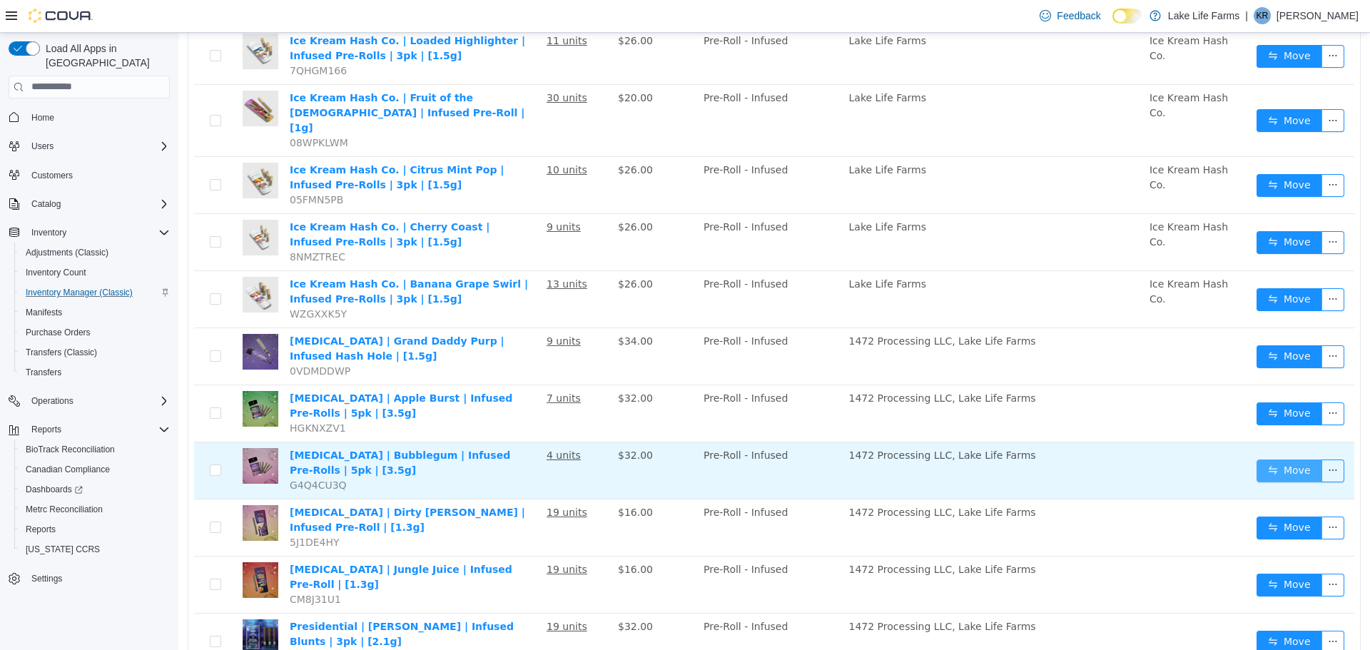
click at [1257, 459] on button "Move" at bounding box center [1290, 470] width 66 height 23
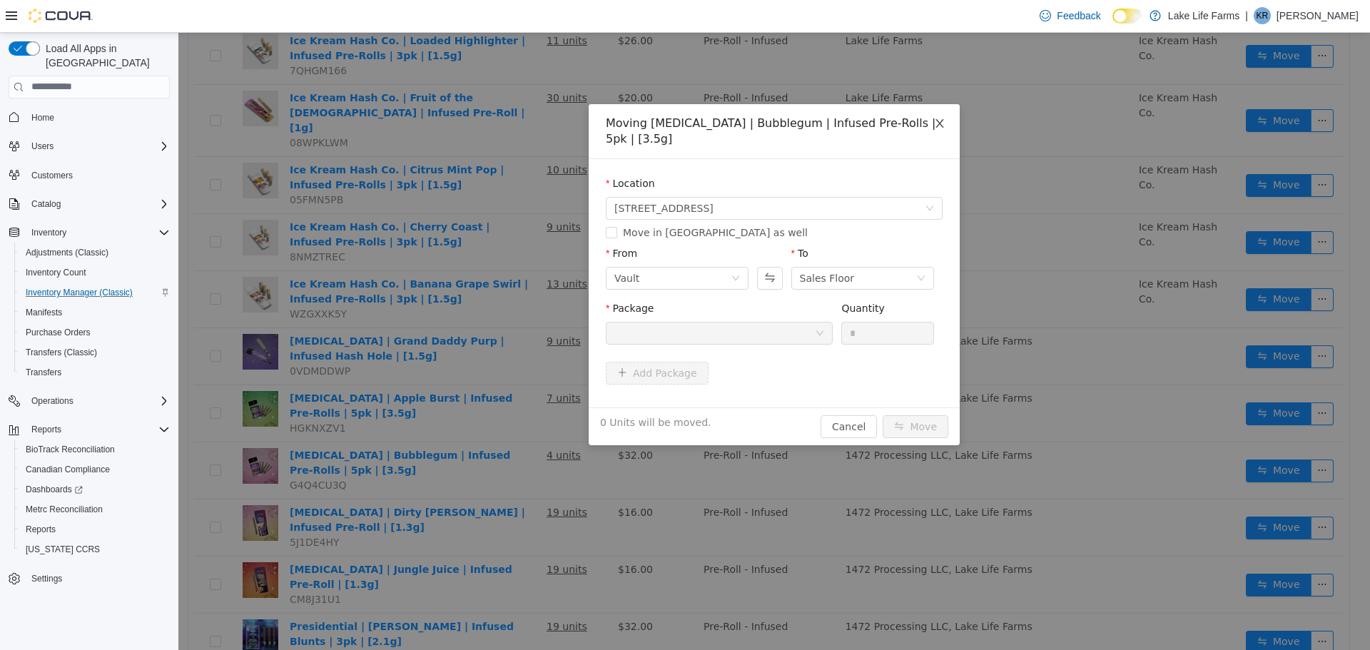
click at [951, 126] on span "Close" at bounding box center [940, 123] width 40 height 40
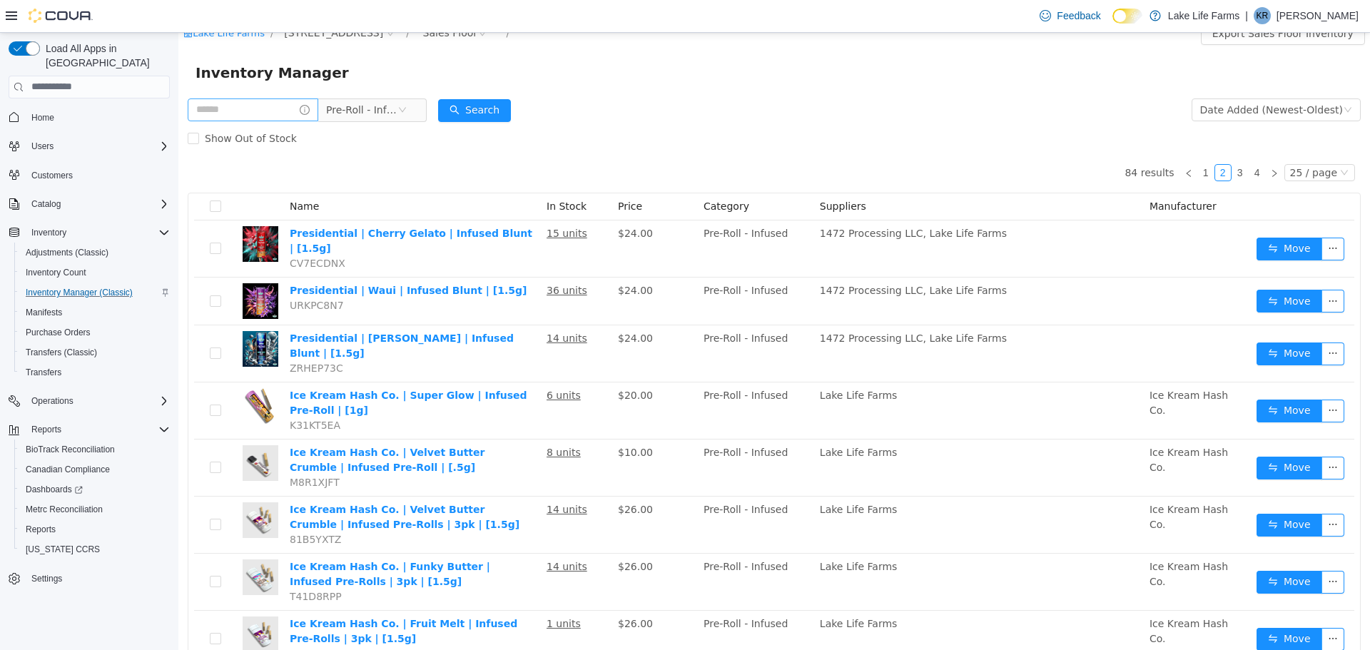
scroll to position [15, 0]
click at [1232, 176] on link "3" at bounding box center [1240, 173] width 16 height 16
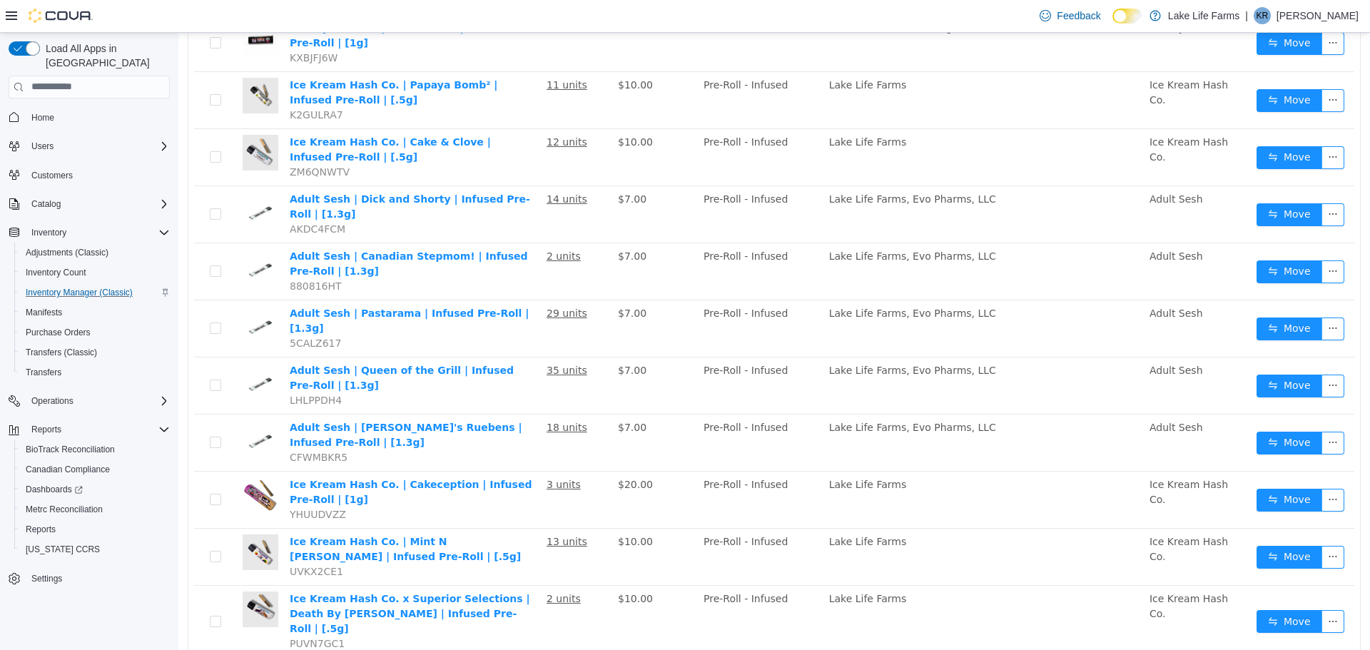
scroll to position [1008, 0]
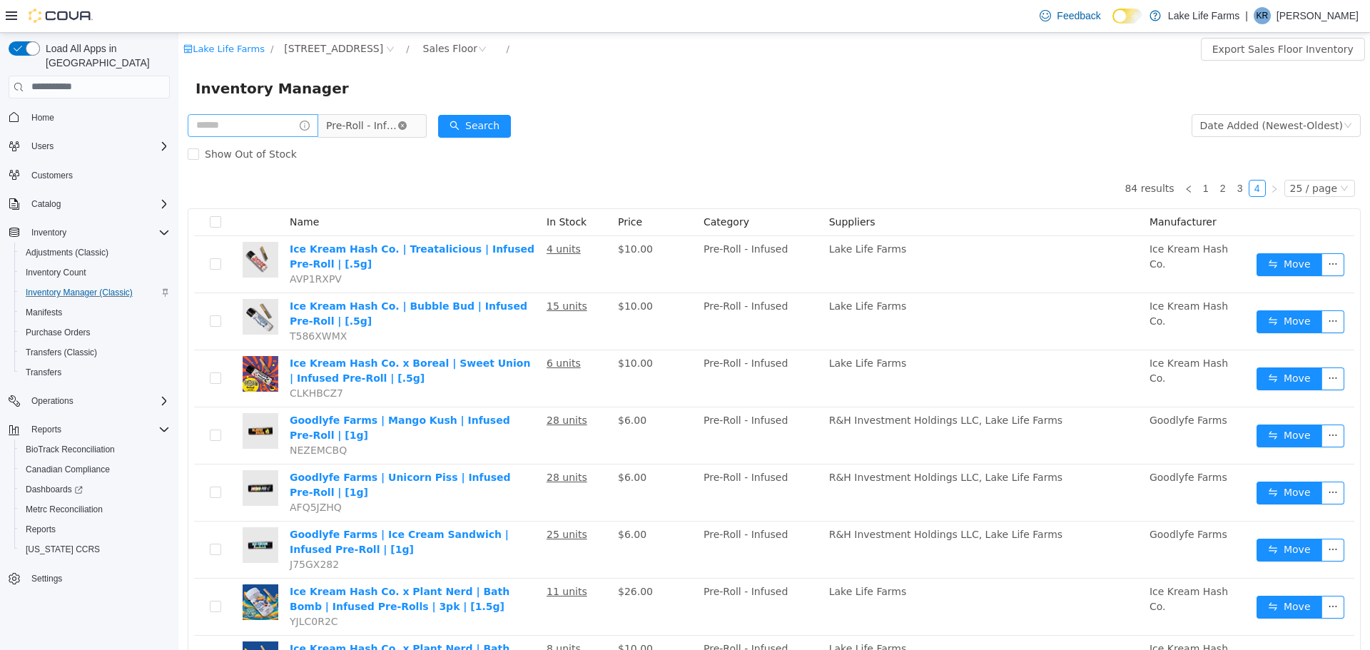
click at [407, 129] on icon "icon: close-circle" at bounding box center [402, 125] width 9 height 9
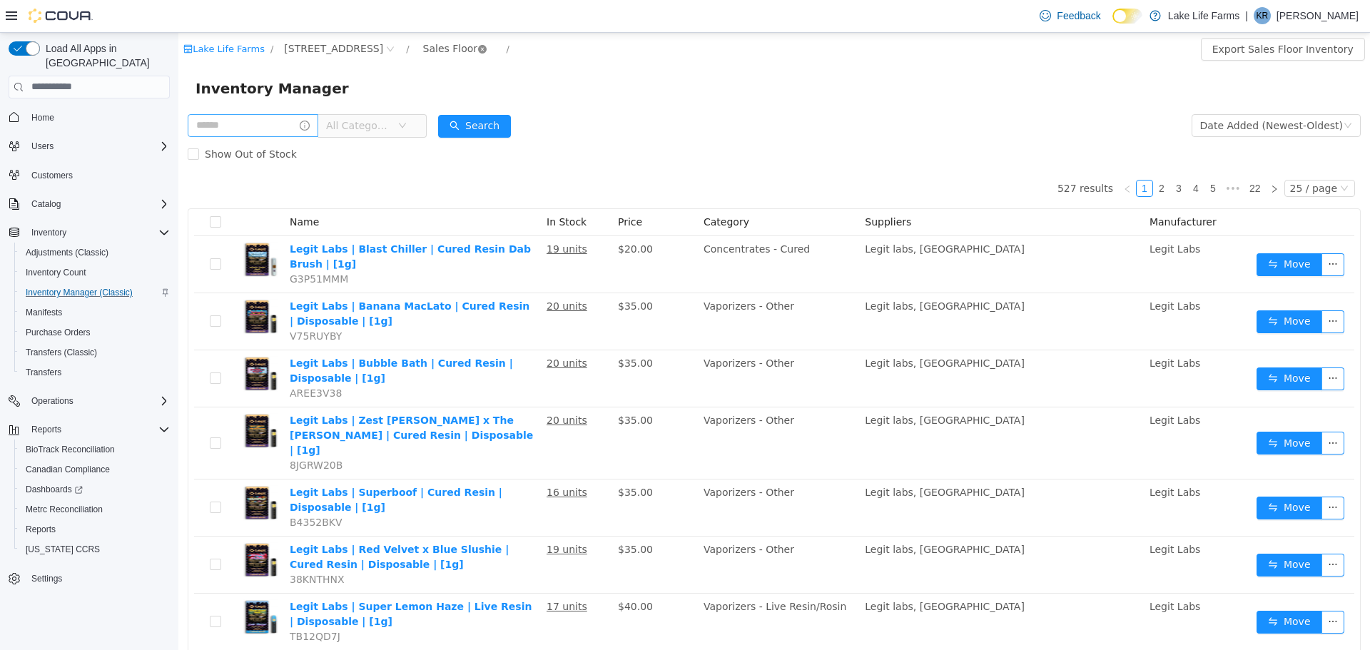
click at [478, 51] on icon "icon: close-circle" at bounding box center [482, 48] width 9 height 9
click at [451, 80] on div "Inventory Manager" at bounding box center [774, 87] width 1157 height 23
